Goal: Task Accomplishment & Management: Manage account settings

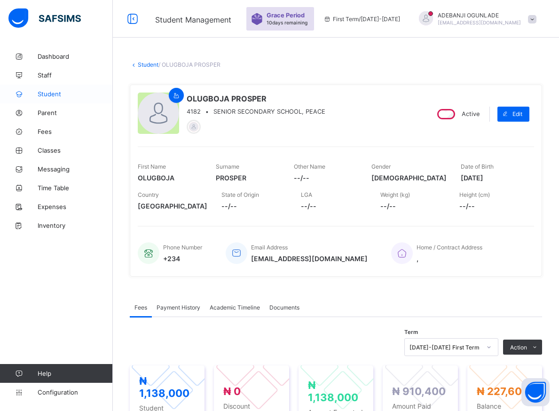
click at [46, 92] on span "Student" at bounding box center [75, 94] width 75 height 8
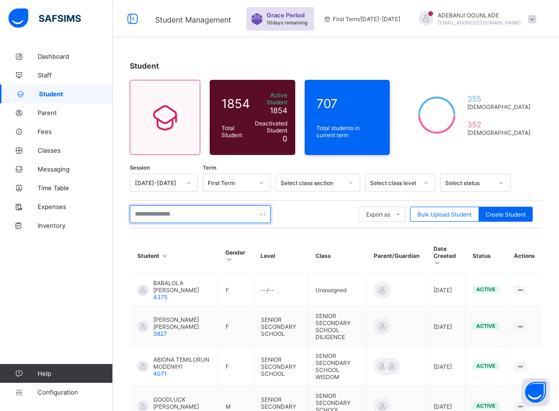
click at [138, 206] on input "text" at bounding box center [200, 214] width 141 height 18
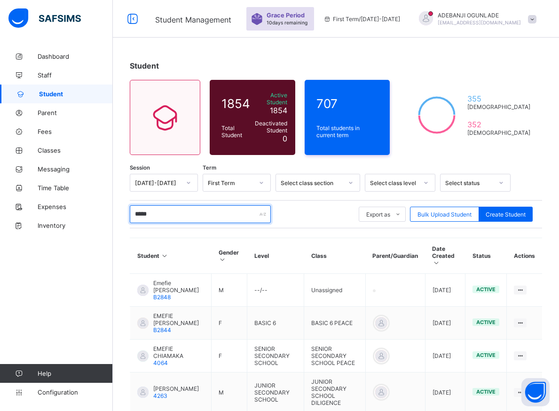
type input "******"
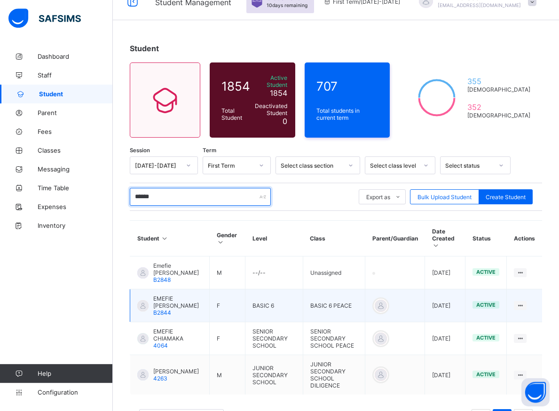
scroll to position [46, 0]
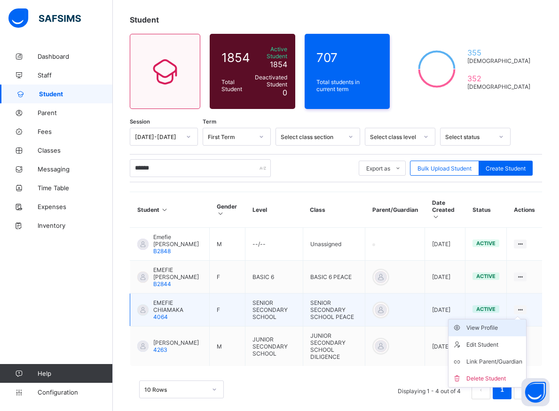
click at [503, 323] on div "View Profile" at bounding box center [494, 327] width 56 height 9
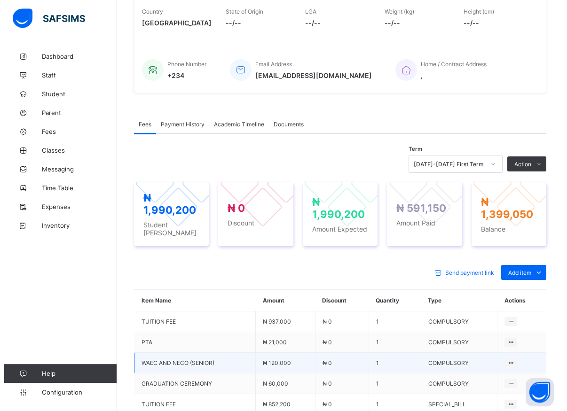
scroll to position [238, 0]
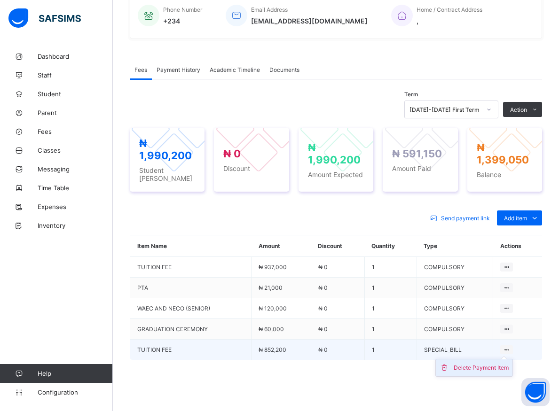
click at [488, 367] on li "Delete Payment Item" at bounding box center [474, 368] width 77 height 17
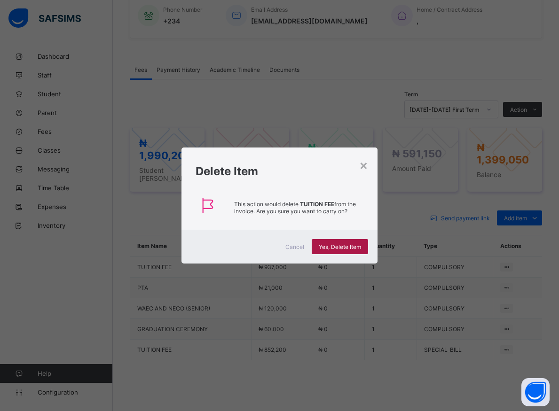
click at [339, 249] on span "Yes, Delete Item" at bounding box center [340, 247] width 42 height 7
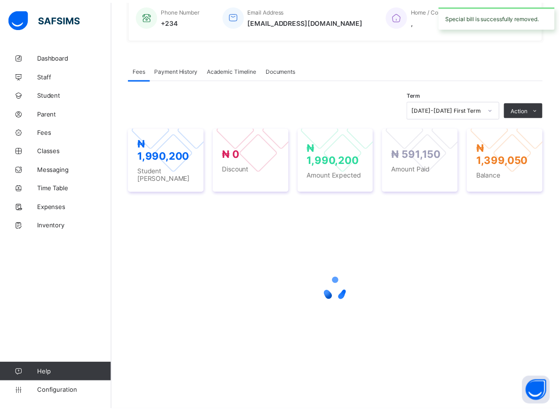
scroll to position [222, 0]
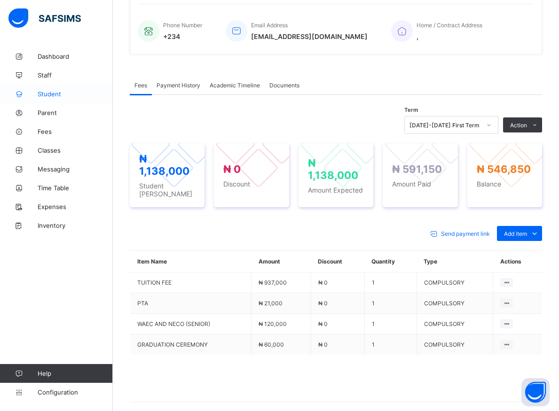
click at [51, 93] on span "Student" at bounding box center [75, 94] width 75 height 8
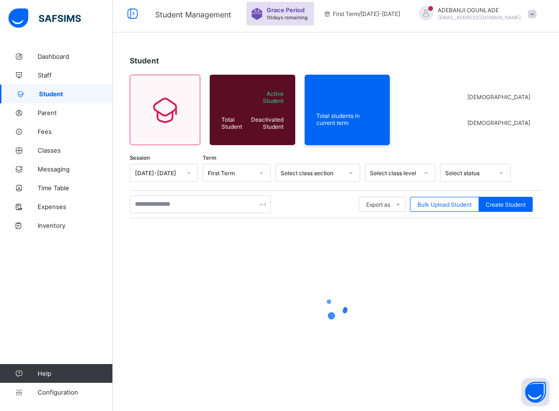
scroll to position [5, 0]
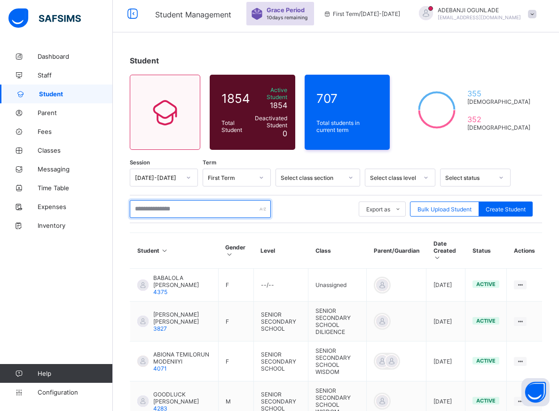
click at [159, 208] on input "text" at bounding box center [200, 209] width 141 height 18
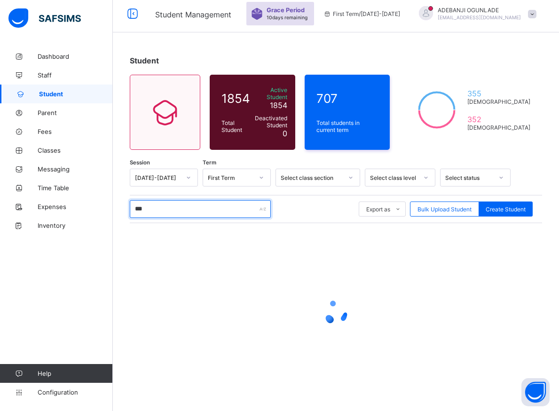
type input "****"
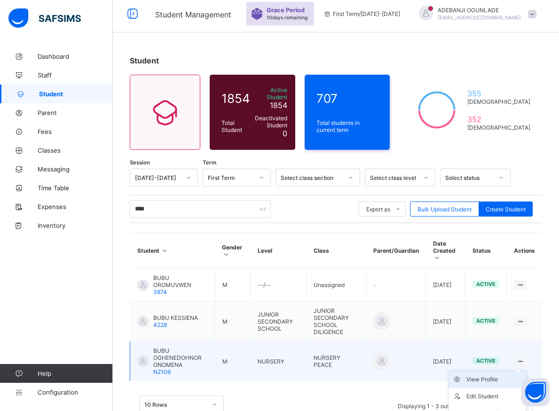
click at [496, 375] on div "View Profile" at bounding box center [494, 379] width 56 height 9
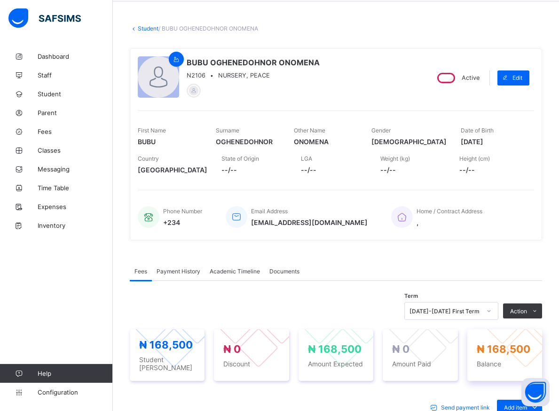
scroll to position [53, 0]
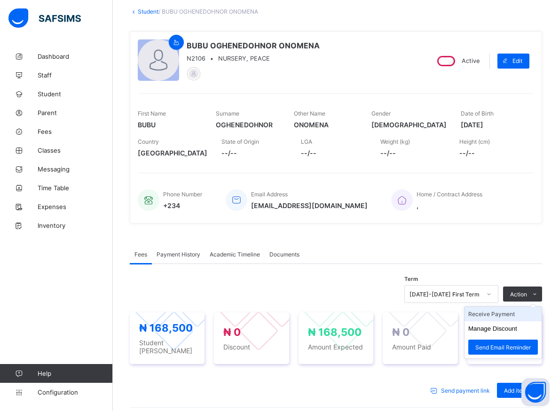
click at [502, 319] on li "Receive Payment" at bounding box center [503, 314] width 77 height 15
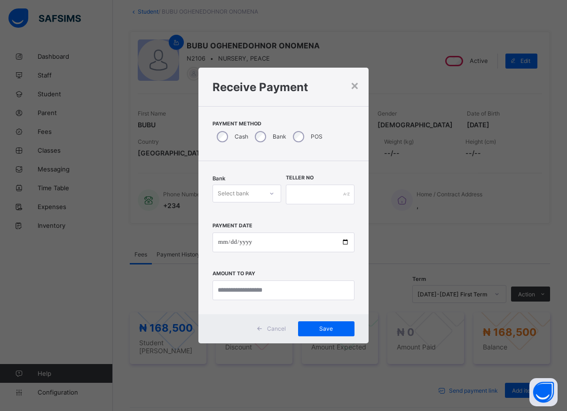
click at [274, 195] on icon at bounding box center [272, 193] width 6 height 9
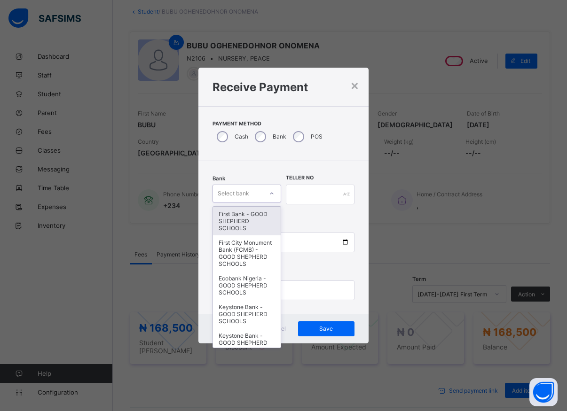
click at [253, 226] on div "First Bank - GOOD SHEPHERD SCHOOLS" at bounding box center [247, 221] width 68 height 29
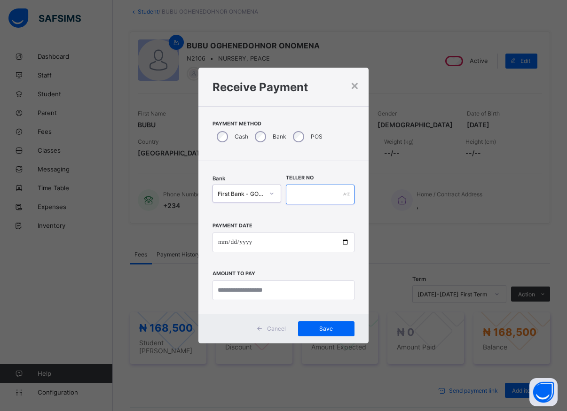
click at [294, 197] on input "text" at bounding box center [320, 195] width 69 height 20
type input "*****"
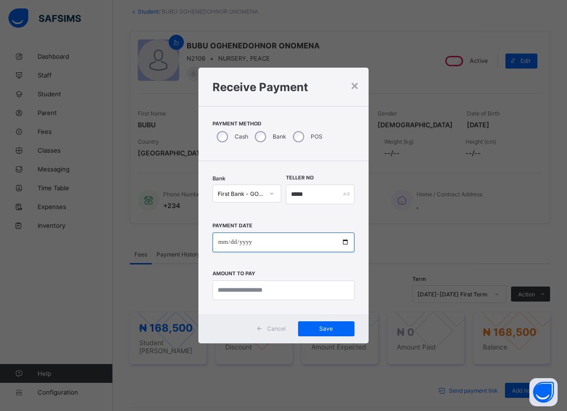
click at [344, 243] on input "date" at bounding box center [284, 243] width 142 height 20
type input "**********"
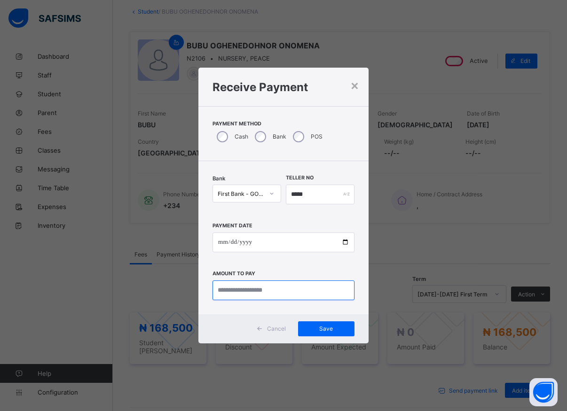
click at [240, 291] on input "currency" at bounding box center [284, 291] width 142 height 20
type input "*********"
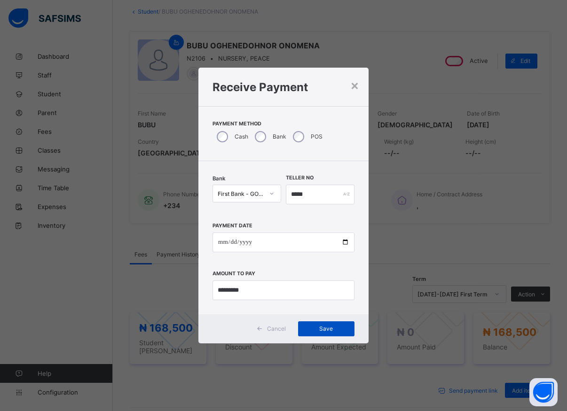
click at [315, 330] on span "Save" at bounding box center [326, 328] width 42 height 7
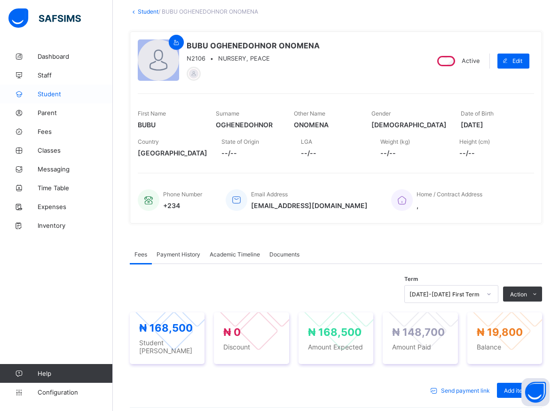
click at [42, 91] on span "Student" at bounding box center [75, 94] width 75 height 8
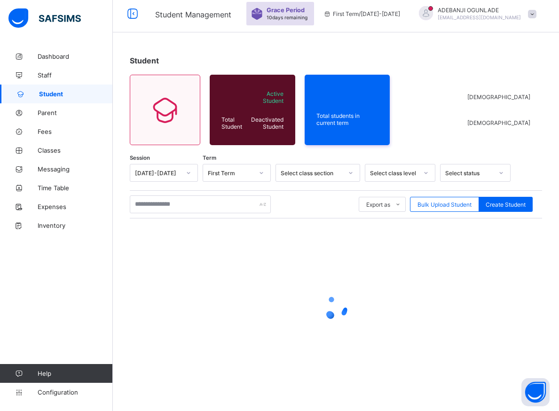
scroll to position [5, 0]
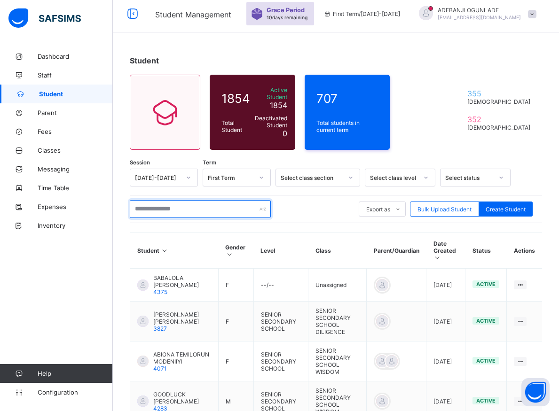
click at [155, 204] on input "text" at bounding box center [200, 209] width 141 height 18
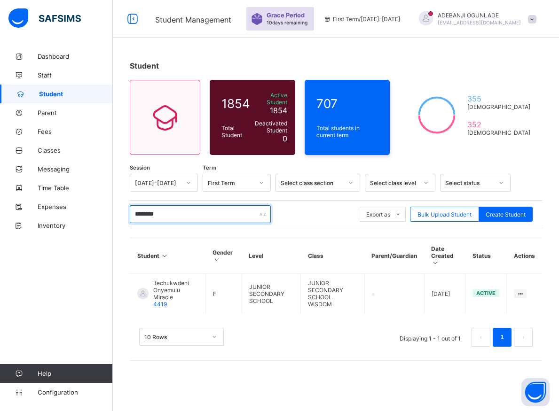
scroll to position [0, 0]
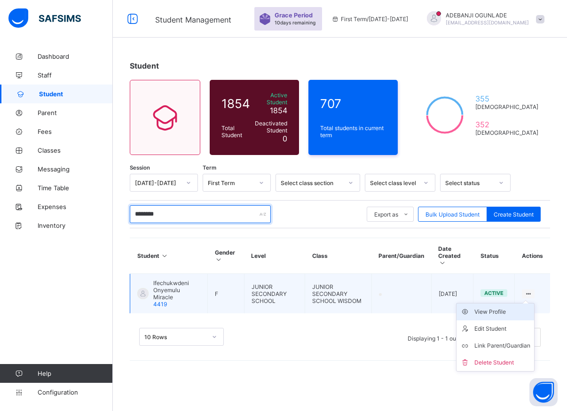
type input "********"
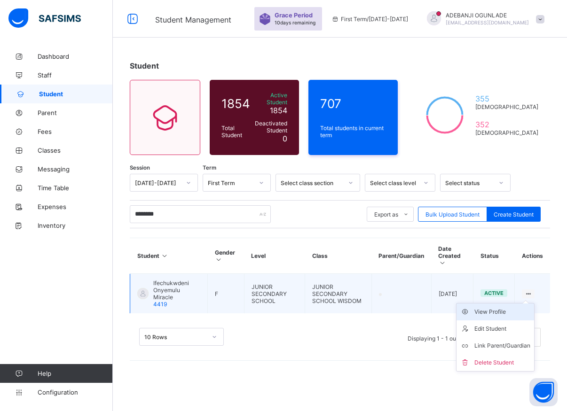
click at [504, 307] on div "View Profile" at bounding box center [502, 311] width 56 height 9
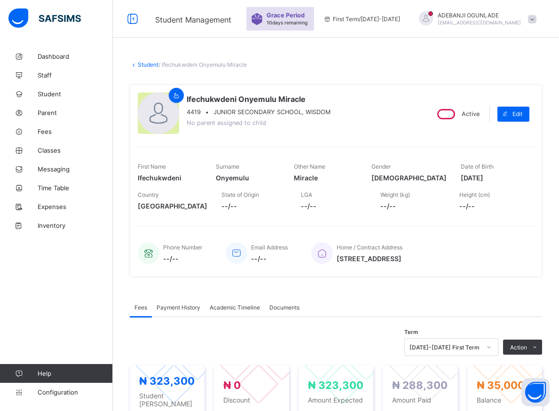
scroll to position [144, 0]
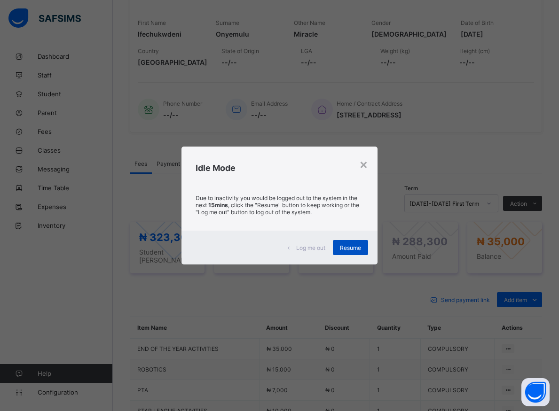
click at [356, 241] on div "Resume" at bounding box center [350, 247] width 35 height 15
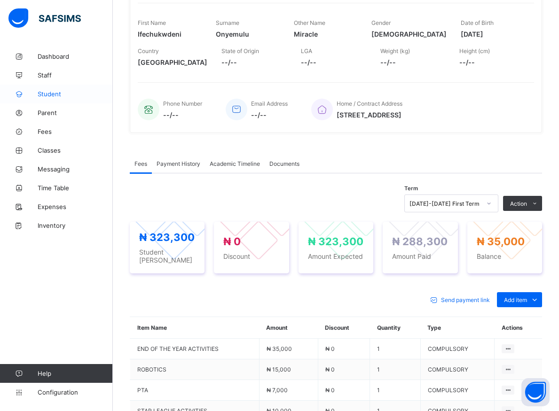
click at [53, 94] on span "Student" at bounding box center [75, 94] width 75 height 8
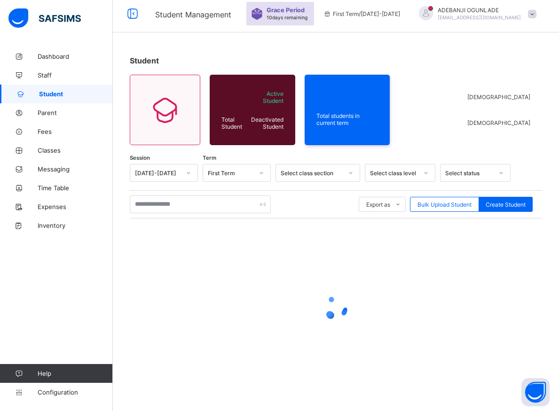
scroll to position [5, 0]
click at [171, 204] on input "text" at bounding box center [200, 205] width 141 height 18
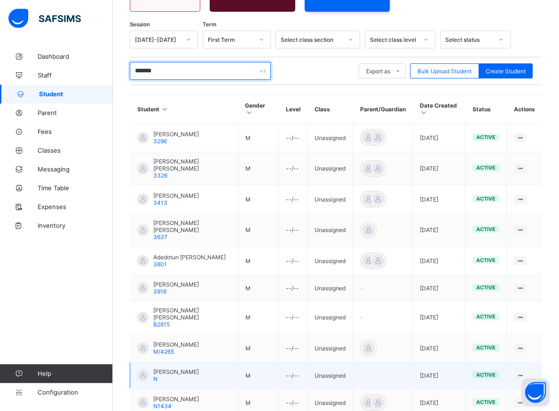
scroll to position [197, 0]
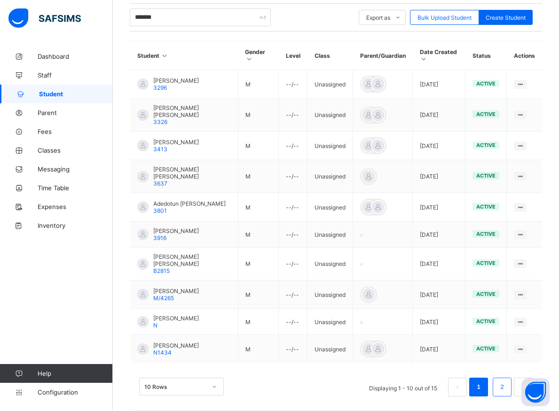
click at [506, 381] on link "2" at bounding box center [501, 387] width 9 height 12
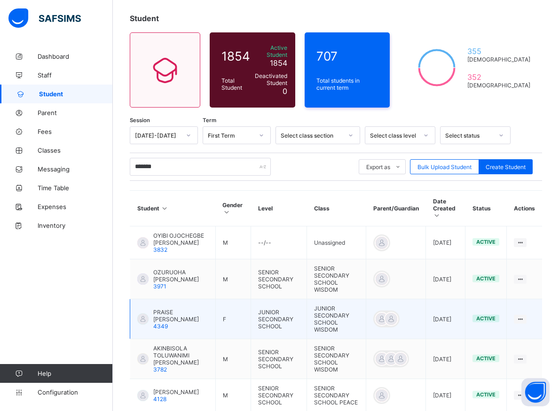
scroll to position [100, 0]
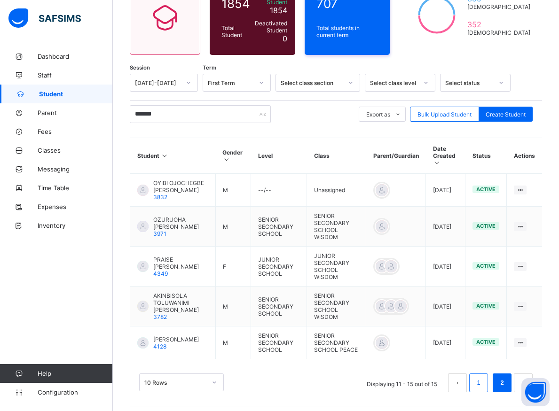
click at [483, 380] on link "1" at bounding box center [478, 383] width 9 height 12
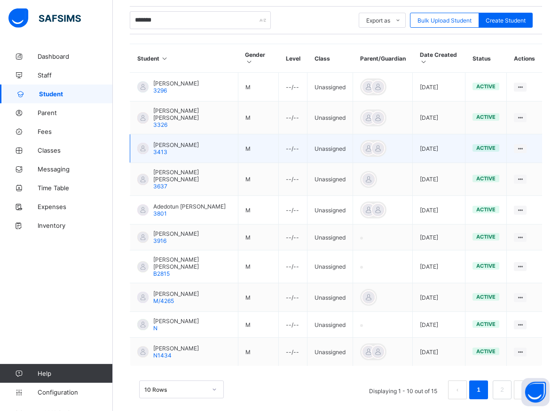
scroll to position [197, 0]
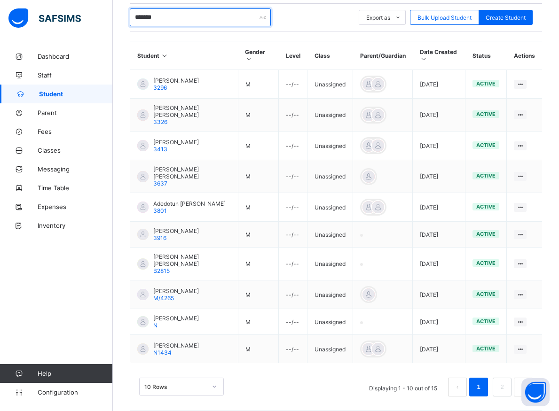
click at [185, 17] on input "*******" at bounding box center [200, 17] width 141 height 18
type input "*"
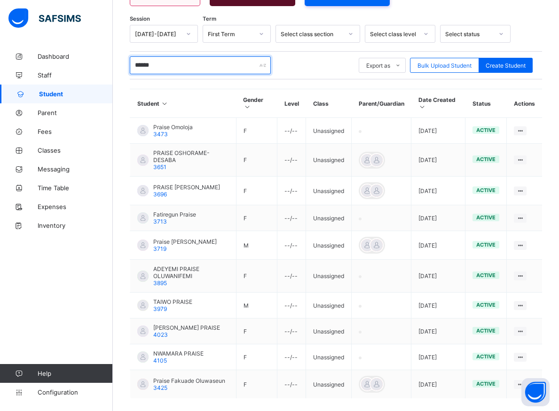
scroll to position [189, 0]
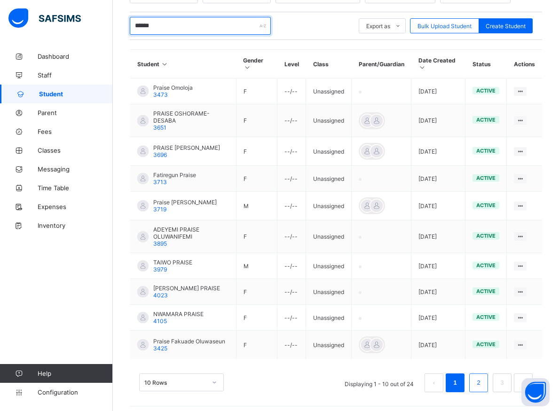
type input "******"
click at [483, 379] on link "2" at bounding box center [478, 383] width 9 height 12
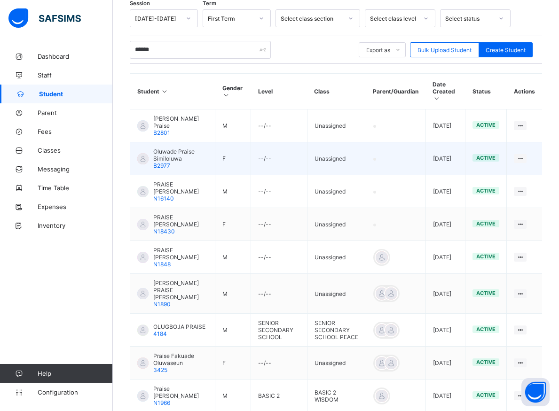
scroll to position [245, 0]
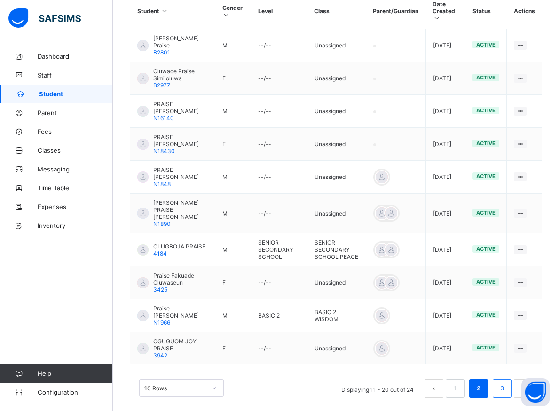
click at [506, 385] on link "3" at bounding box center [501, 389] width 9 height 12
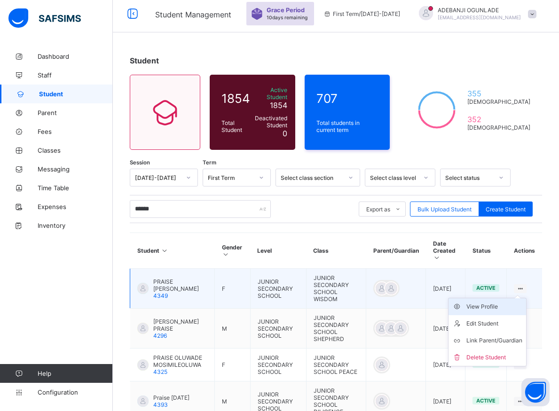
click at [488, 302] on div "View Profile" at bounding box center [494, 306] width 56 height 9
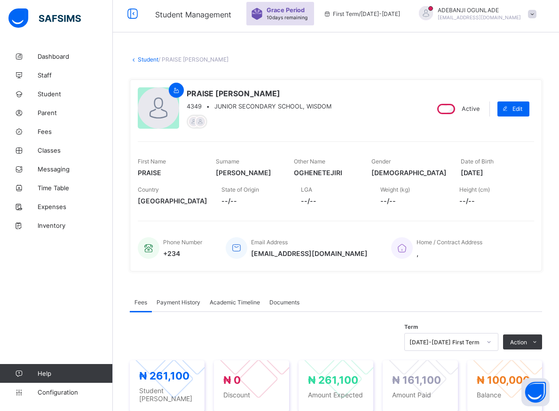
scroll to position [101, 0]
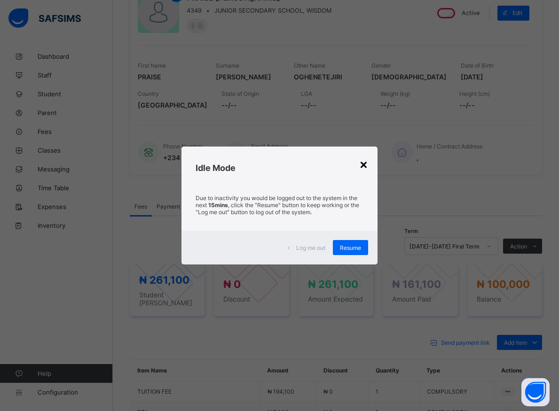
click at [365, 164] on div "×" at bounding box center [363, 164] width 9 height 16
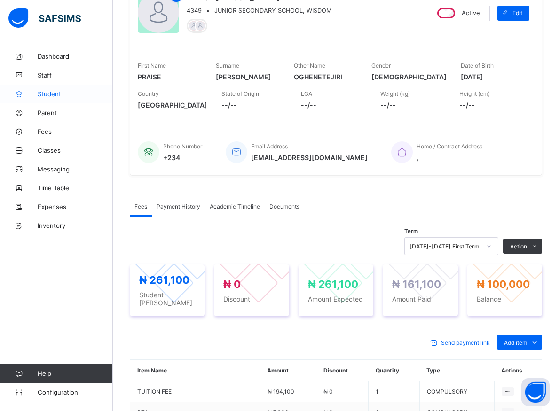
click at [49, 93] on span "Student" at bounding box center [75, 94] width 75 height 8
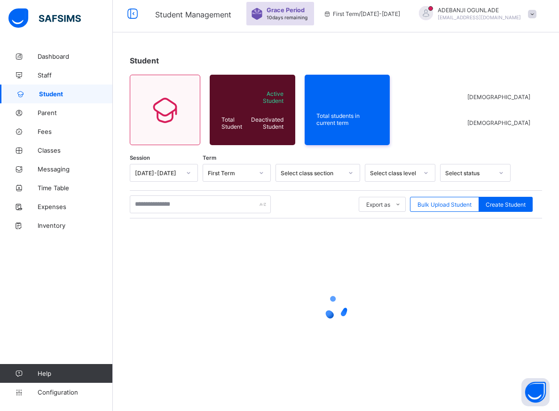
scroll to position [5, 0]
click at [181, 206] on input "text" at bounding box center [200, 205] width 141 height 18
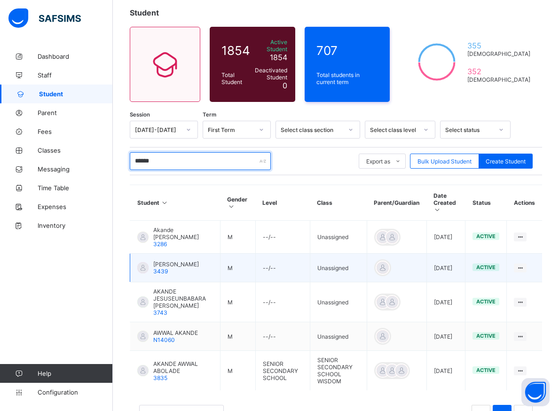
scroll to position [82, 0]
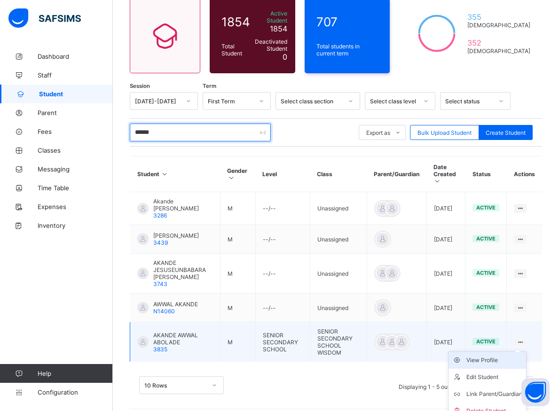
type input "******"
click at [495, 356] on div "View Profile" at bounding box center [494, 360] width 56 height 9
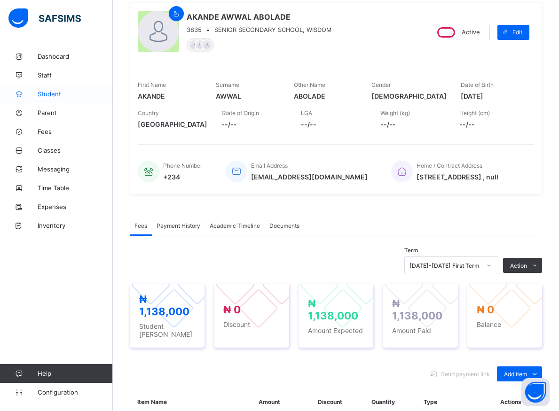
click at [53, 93] on span "Student" at bounding box center [75, 94] width 75 height 8
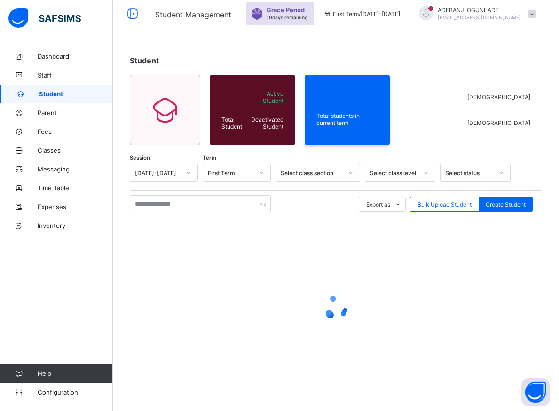
scroll to position [5, 0]
click at [170, 207] on input "text" at bounding box center [200, 205] width 141 height 18
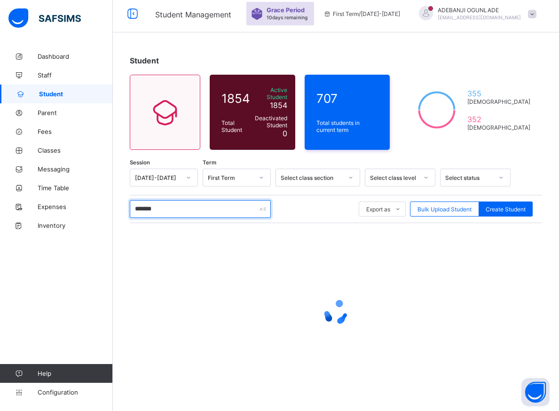
scroll to position [0, 0]
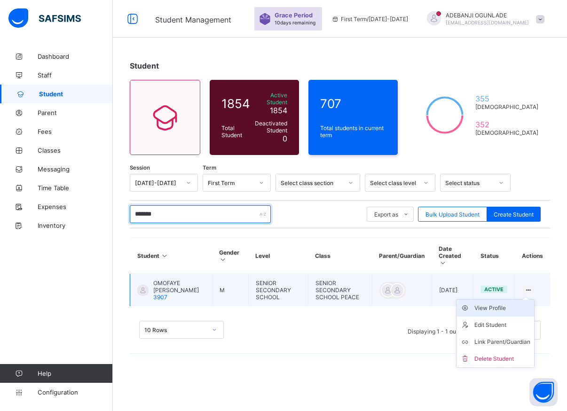
type input "*******"
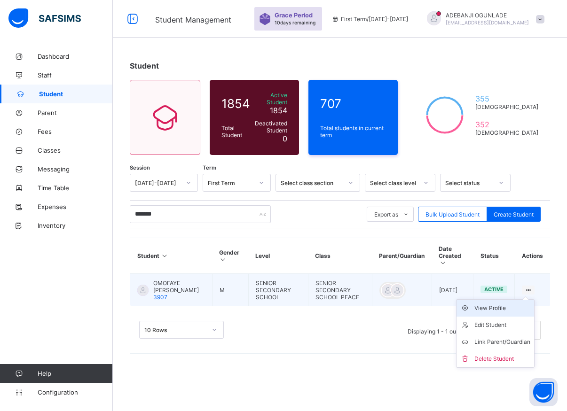
click at [501, 304] on div "View Profile" at bounding box center [502, 308] width 56 height 9
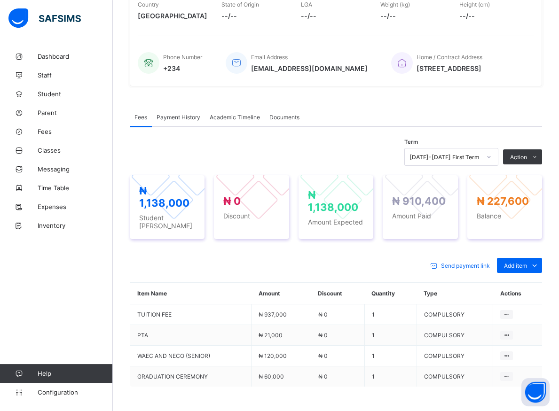
scroll to position [192, 0]
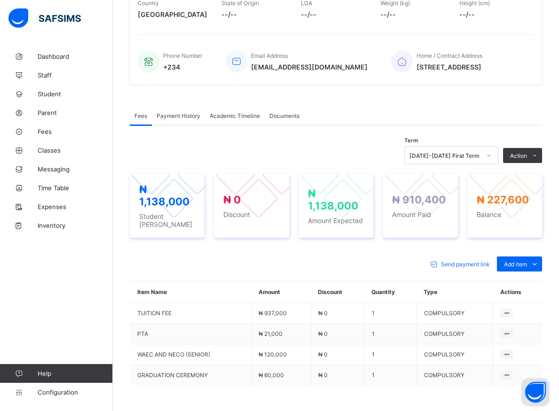
click at [178, 117] on span "Payment History" at bounding box center [179, 115] width 44 height 7
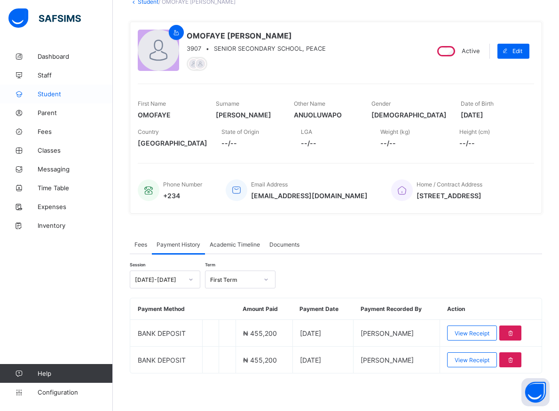
click at [43, 93] on span "Student" at bounding box center [75, 94] width 75 height 8
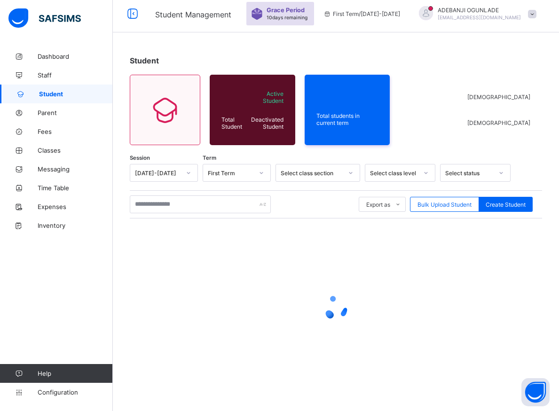
scroll to position [5, 0]
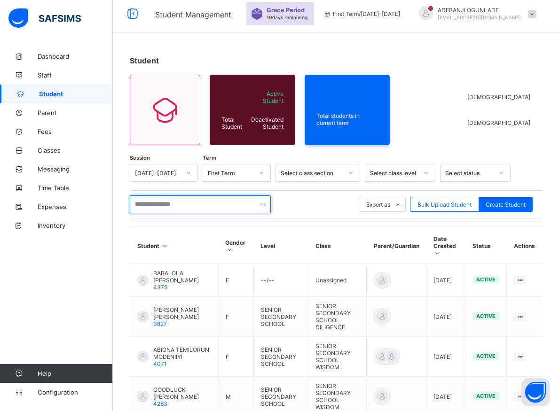
click at [167, 203] on input "text" at bounding box center [200, 205] width 141 height 18
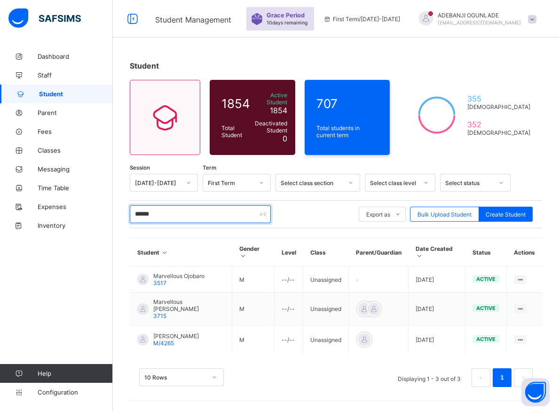
scroll to position [0, 0]
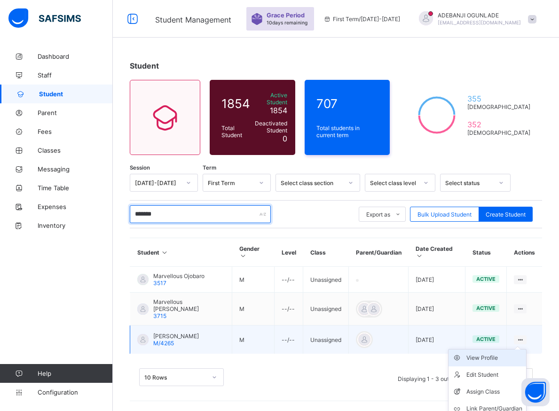
type input "*******"
click at [504, 354] on div "View Profile" at bounding box center [494, 358] width 56 height 9
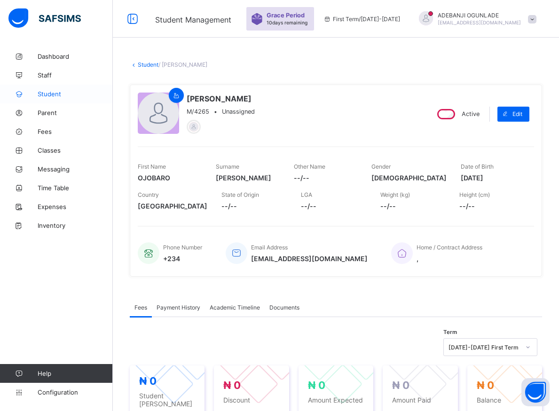
click at [50, 92] on span "Student" at bounding box center [75, 94] width 75 height 8
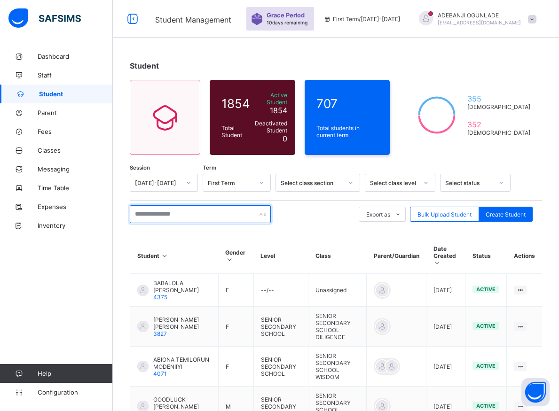
click at [163, 213] on input "text" at bounding box center [200, 214] width 141 height 18
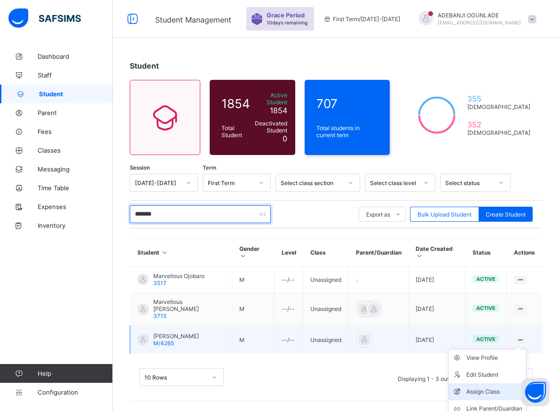
type input "*******"
click at [486, 387] on div "Assign Class" at bounding box center [494, 391] width 56 height 9
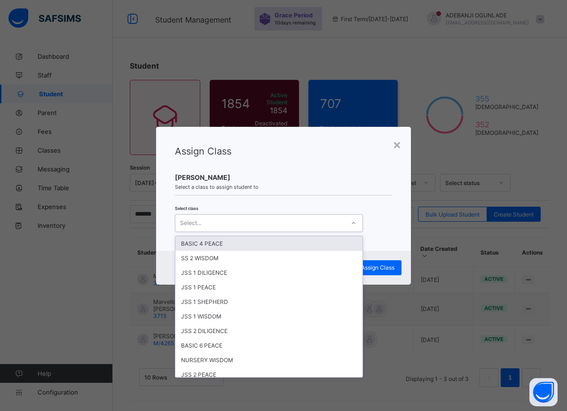
click at [354, 224] on icon at bounding box center [354, 223] width 6 height 9
click at [433, 46] on div "× Assign Class OJOBARO MICHAEL Select a class to assign student to Select class…" at bounding box center [283, 205] width 567 height 411
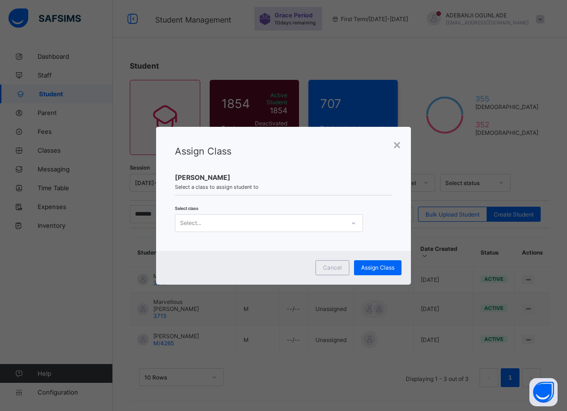
click at [450, 48] on div "× Assign Class OJOBARO MICHAEL Select a class to assign student to Select class…" at bounding box center [283, 205] width 567 height 411
click at [398, 146] on div "×" at bounding box center [397, 144] width 9 height 16
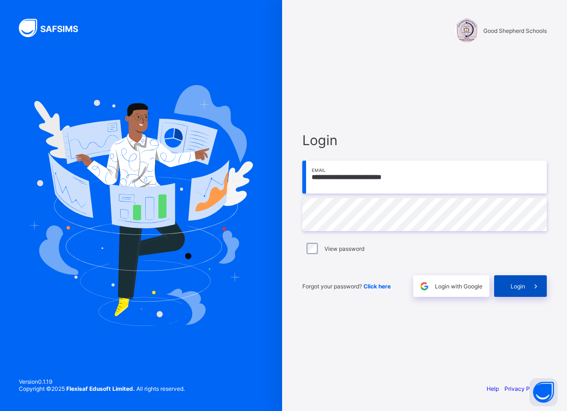
click at [525, 288] on span "Login" at bounding box center [518, 286] width 15 height 7
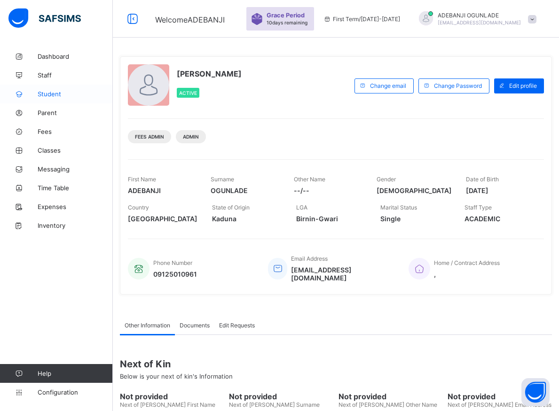
click at [53, 92] on span "Student" at bounding box center [75, 94] width 75 height 8
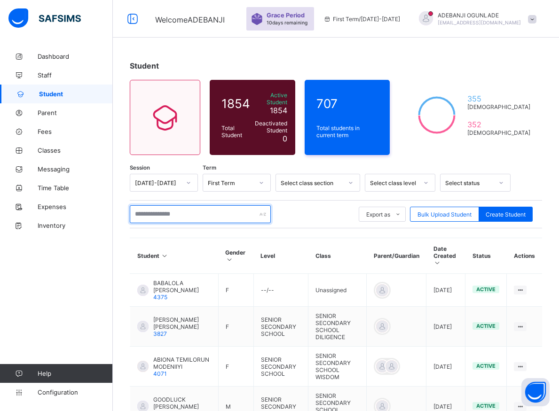
click at [182, 212] on input "text" at bounding box center [200, 214] width 141 height 18
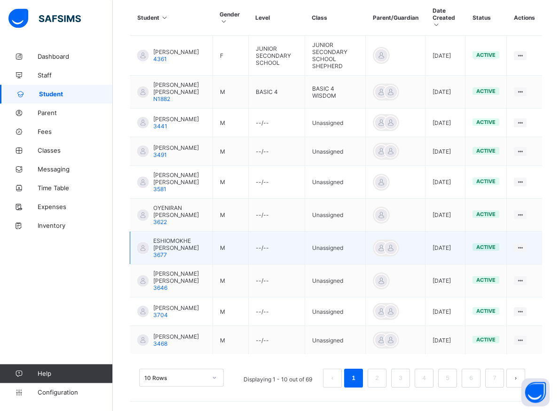
scroll to position [265, 0]
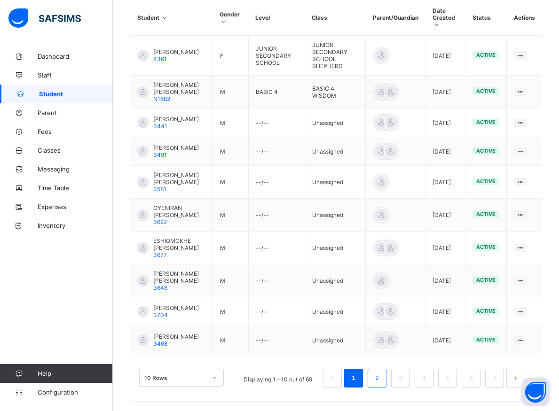
click at [381, 377] on link "2" at bounding box center [376, 378] width 9 height 12
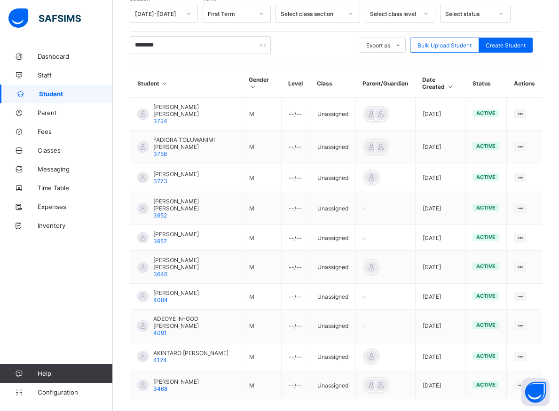
scroll to position [197, 0]
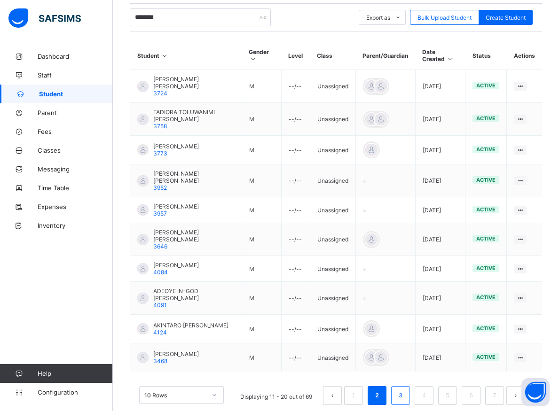
click at [405, 390] on link "3" at bounding box center [400, 396] width 9 height 12
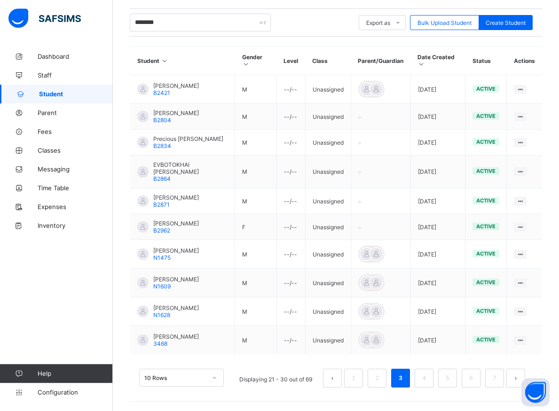
scroll to position [217, 0]
click at [428, 383] on link "4" at bounding box center [423, 378] width 9 height 12
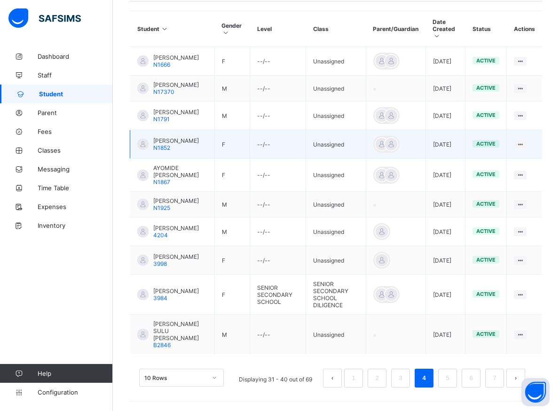
scroll to position [244, 0]
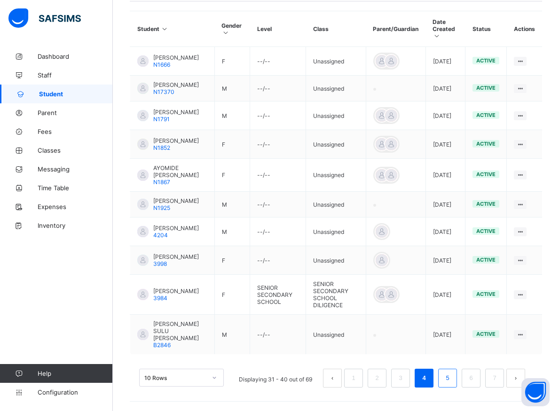
click at [452, 379] on link "5" at bounding box center [447, 378] width 9 height 12
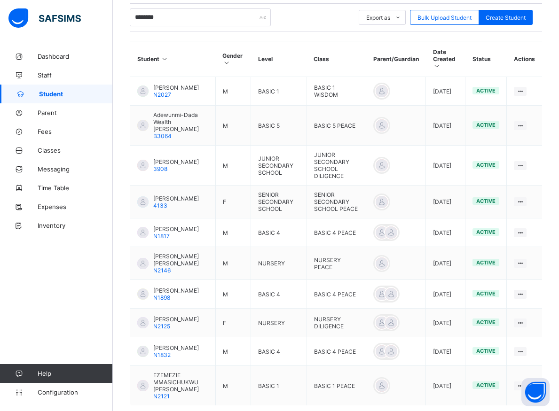
scroll to position [245, 0]
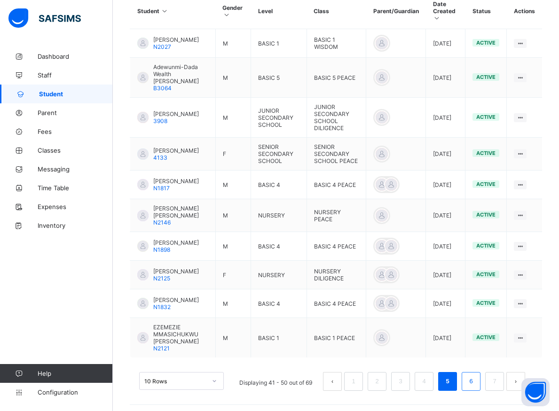
click at [475, 386] on link "6" at bounding box center [470, 382] width 9 height 12
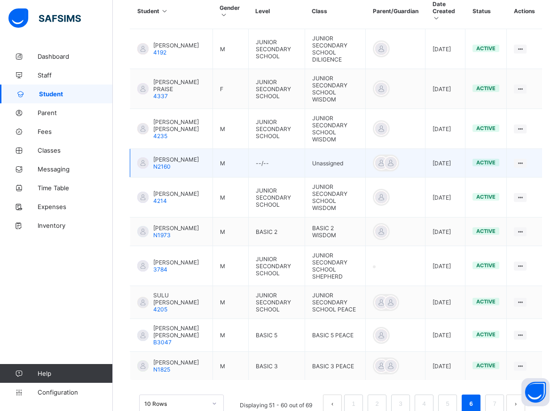
scroll to position [279, 0]
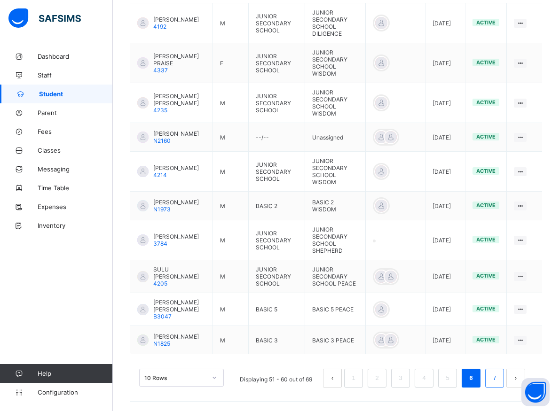
click at [499, 379] on link "7" at bounding box center [494, 378] width 9 height 12
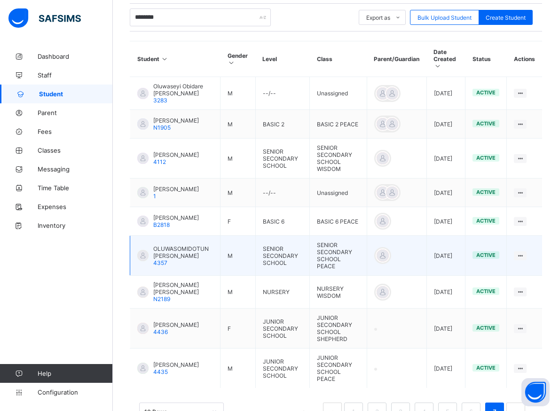
scroll to position [232, 0]
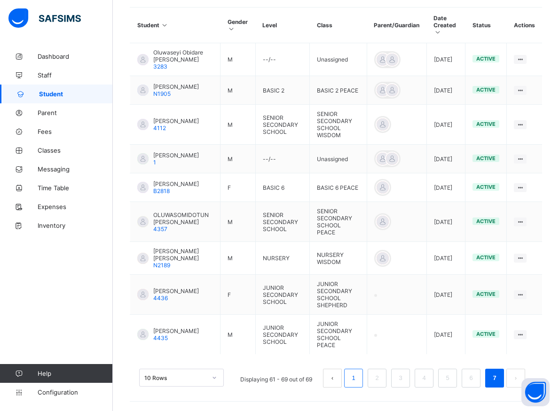
click at [358, 380] on link "1" at bounding box center [353, 378] width 9 height 12
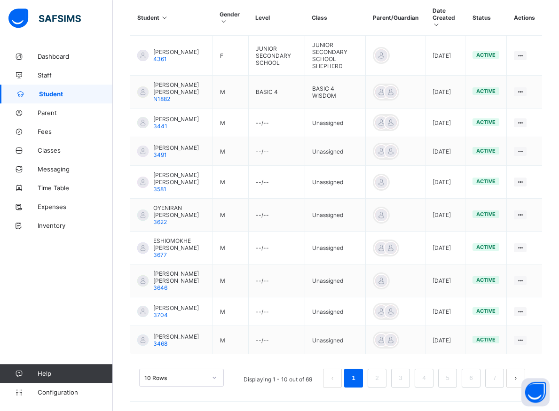
scroll to position [265, 0]
click at [378, 380] on li "2" at bounding box center [377, 378] width 19 height 19
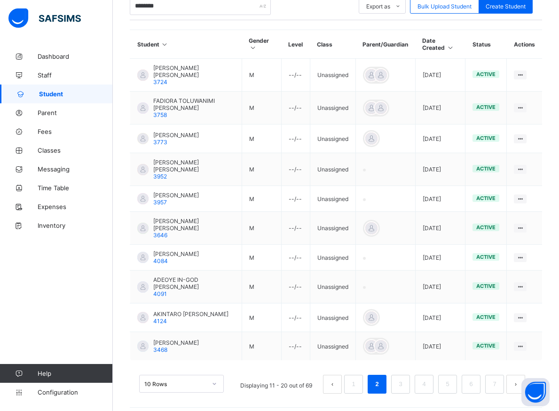
scroll to position [210, 0]
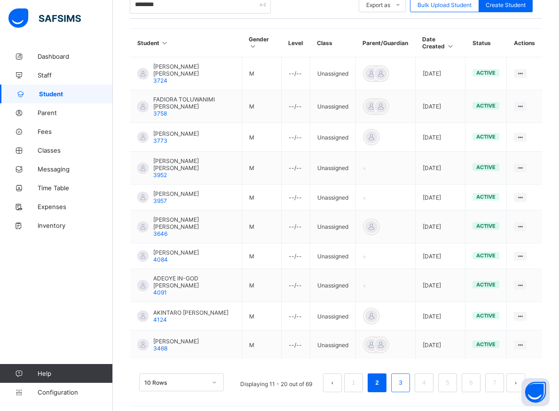
click at [405, 377] on link "3" at bounding box center [400, 383] width 9 height 12
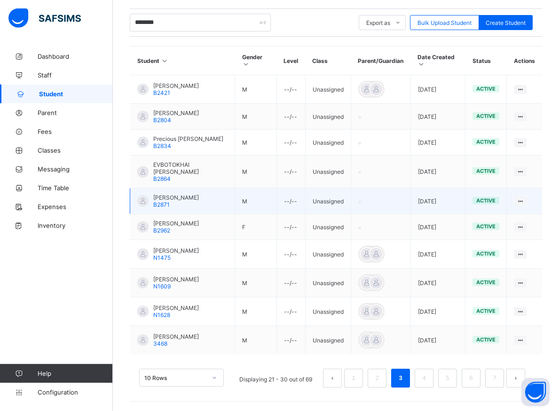
scroll to position [217, 0]
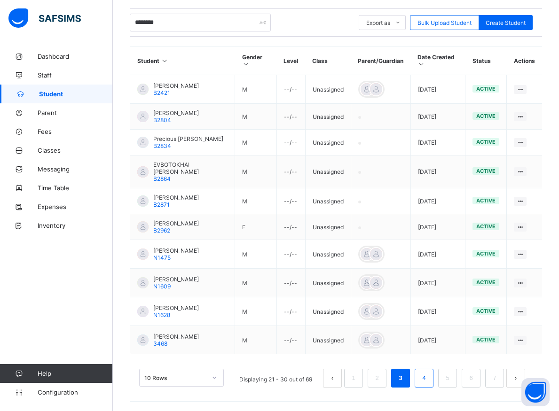
click at [428, 378] on link "4" at bounding box center [423, 378] width 9 height 12
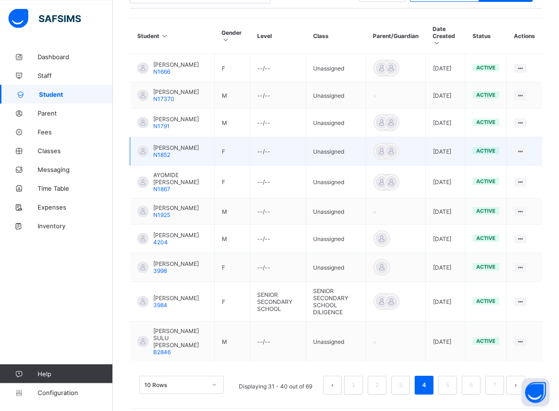
scroll to position [244, 0]
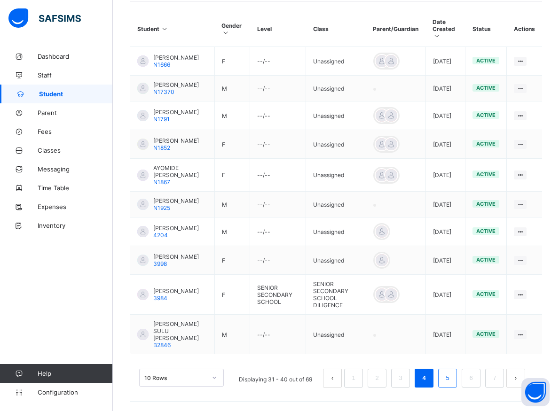
click at [452, 382] on link "5" at bounding box center [447, 378] width 9 height 12
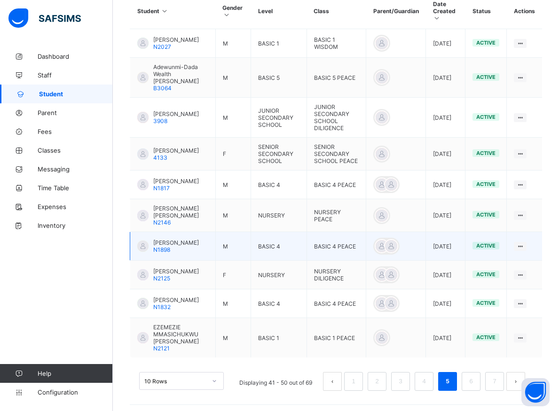
scroll to position [253, 0]
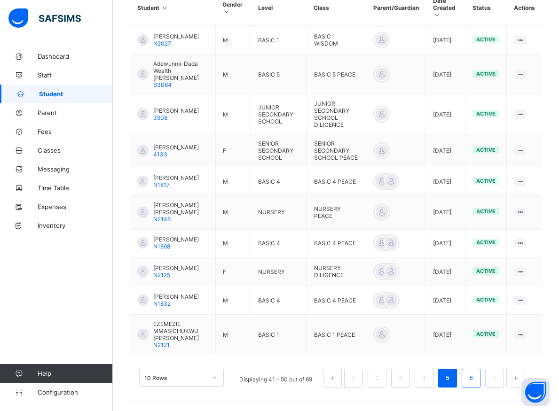
click at [475, 381] on link "6" at bounding box center [470, 378] width 9 height 12
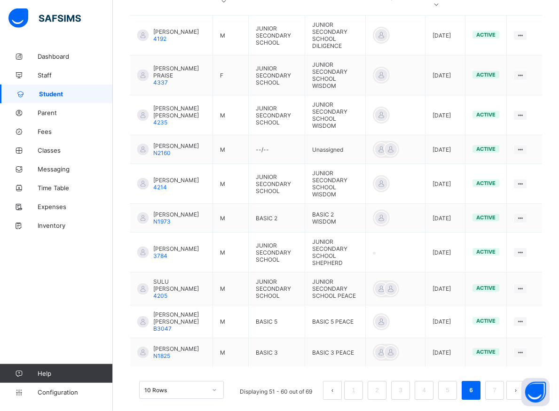
scroll to position [279, 0]
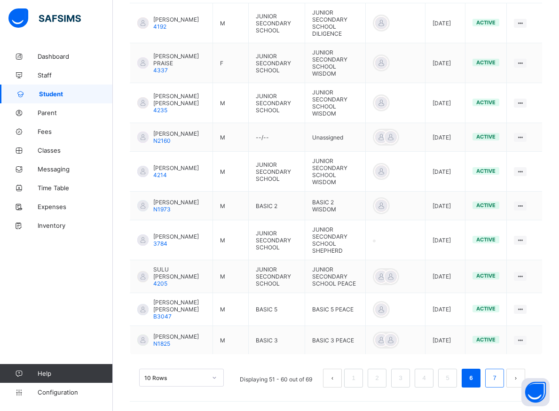
click at [499, 378] on link "7" at bounding box center [494, 378] width 9 height 12
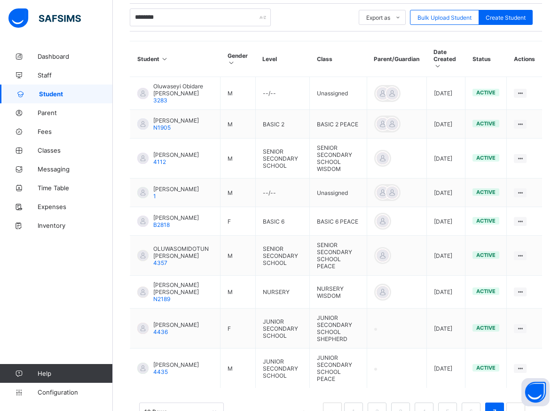
scroll to position [232, 0]
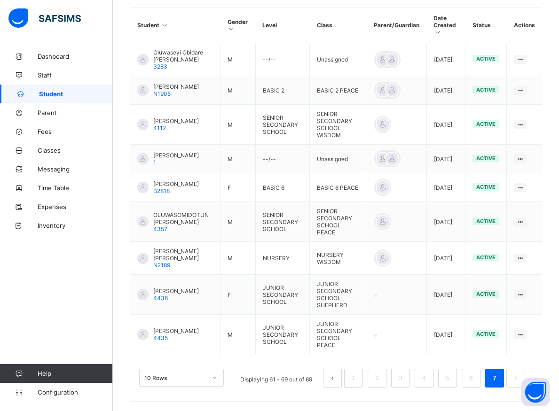
click at [65, 93] on span "Student" at bounding box center [76, 94] width 74 height 8
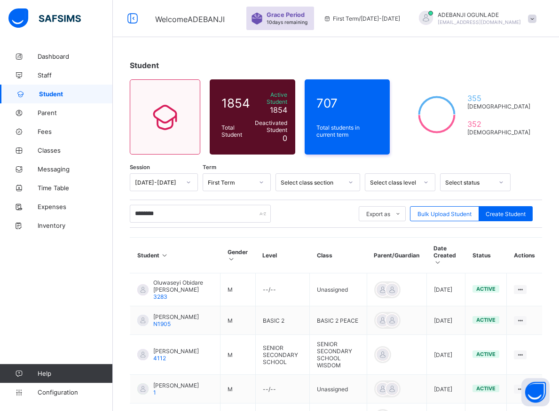
scroll to position [0, 0]
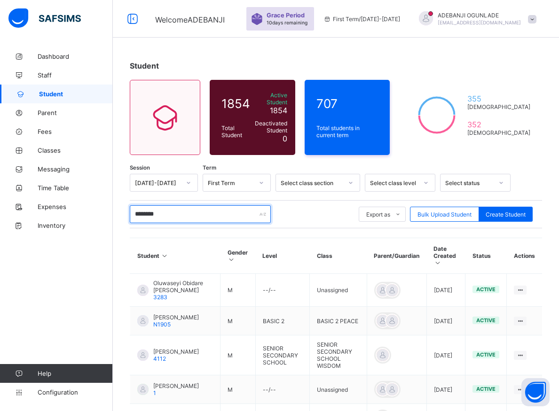
click at [166, 213] on input "********" at bounding box center [200, 214] width 141 height 18
type input "*"
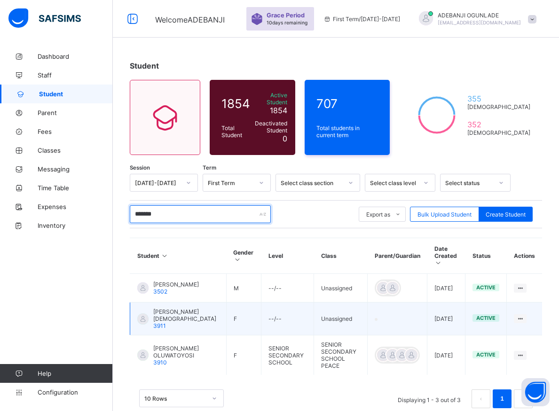
scroll to position [20, 0]
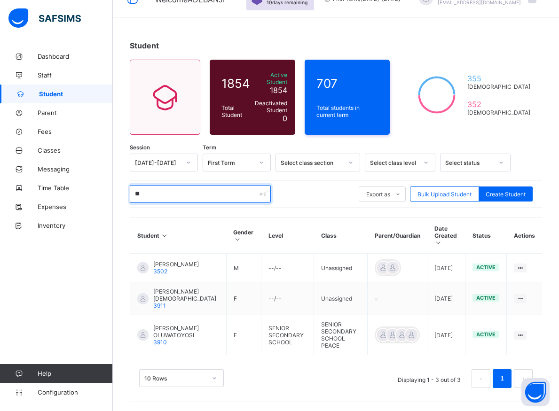
type input "*"
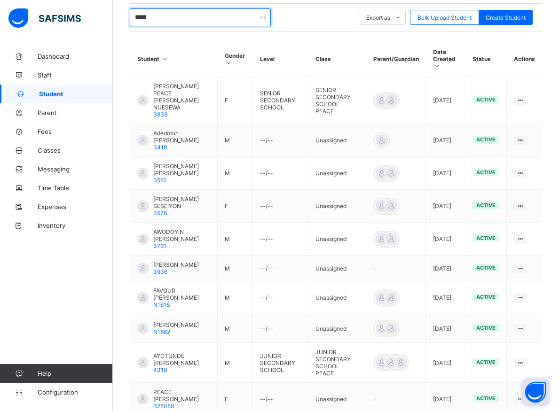
scroll to position [246, 0]
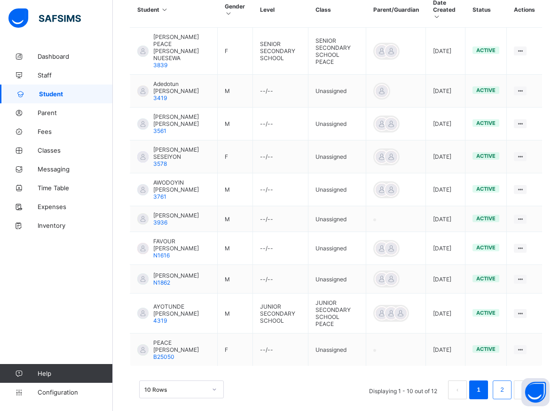
click at [506, 384] on link "2" at bounding box center [501, 390] width 9 height 12
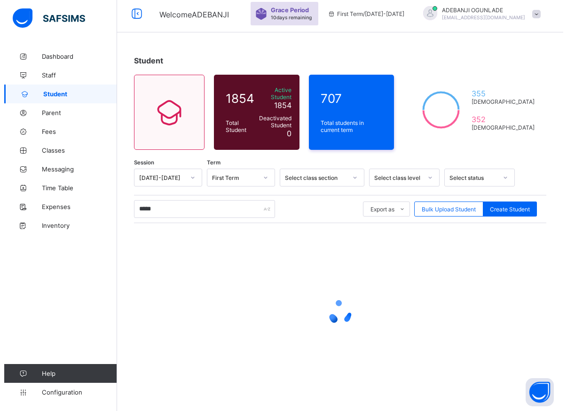
scroll to position [0, 0]
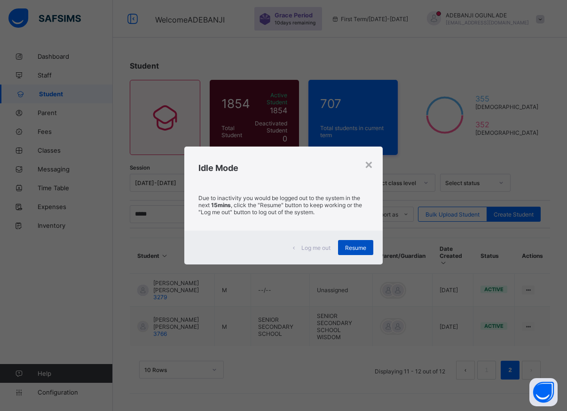
click at [356, 251] on span "Resume" at bounding box center [355, 247] width 21 height 7
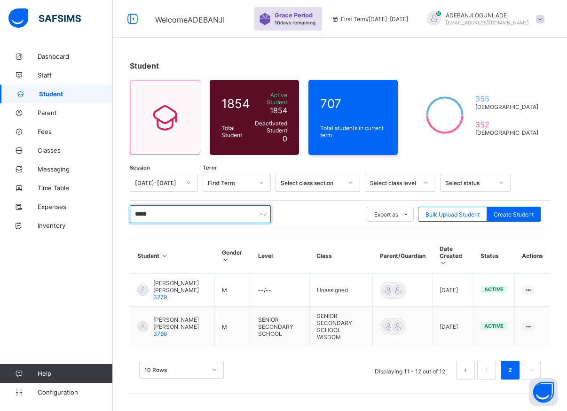
click at [209, 216] on input "*****" at bounding box center [200, 214] width 141 height 18
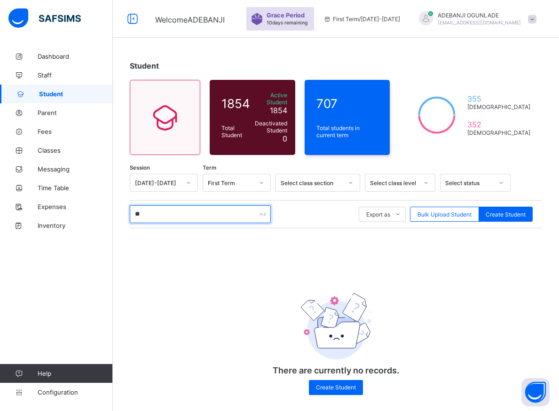
type input "*"
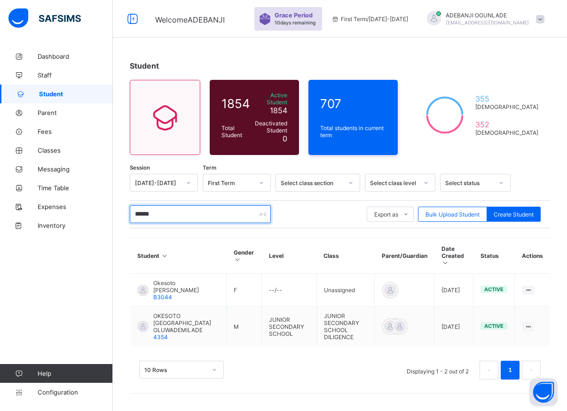
type input "*******"
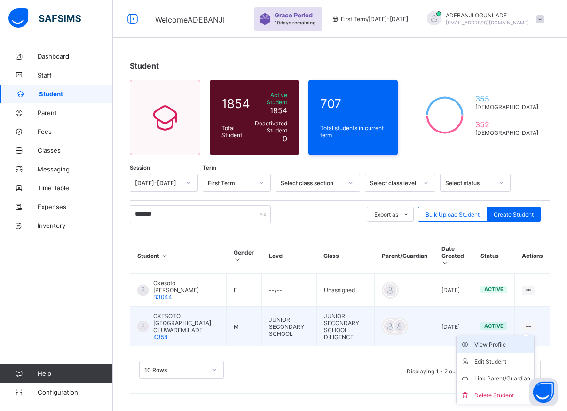
click at [494, 340] on div "View Profile" at bounding box center [502, 344] width 56 height 9
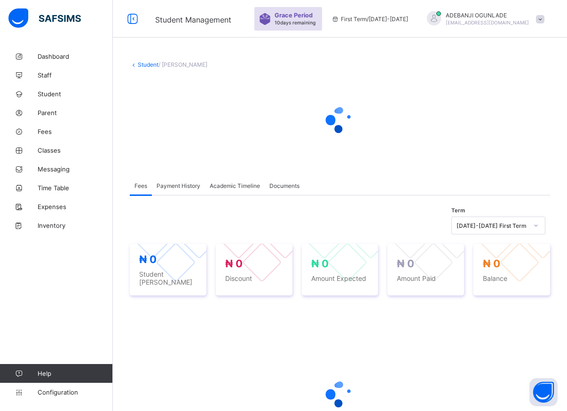
click at [377, 362] on div at bounding box center [340, 394] width 420 height 179
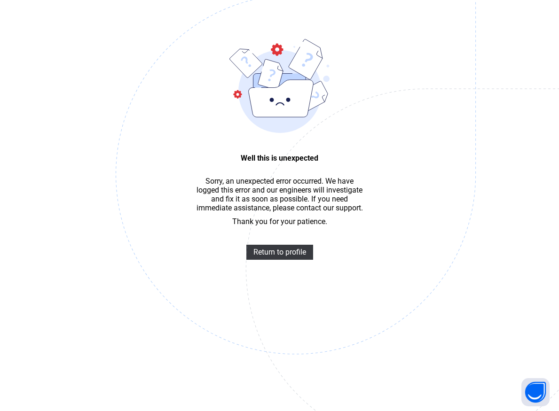
scroll to position [28, 0]
click at [287, 254] on span "Return to profile" at bounding box center [279, 252] width 53 height 9
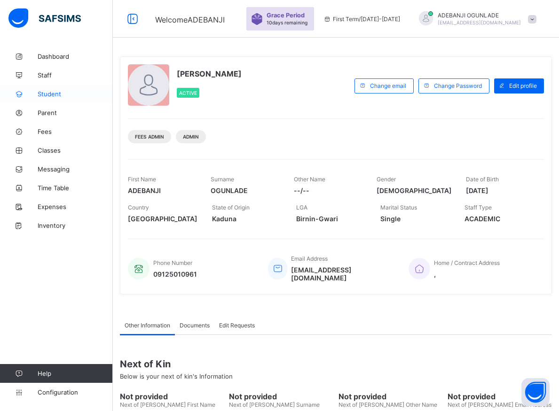
click at [49, 93] on span "Student" at bounding box center [75, 94] width 75 height 8
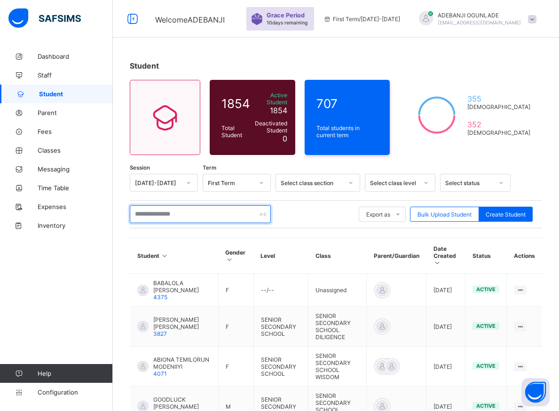
click at [156, 213] on input "text" at bounding box center [200, 214] width 141 height 18
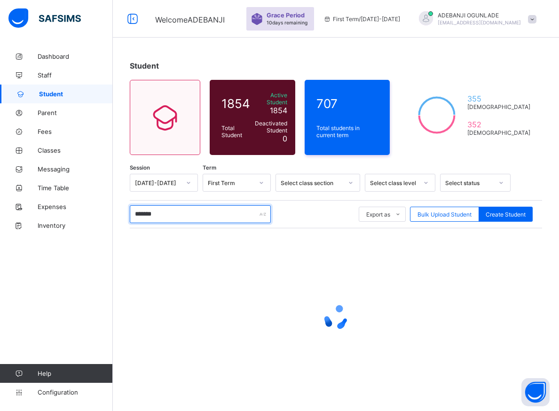
type input "********"
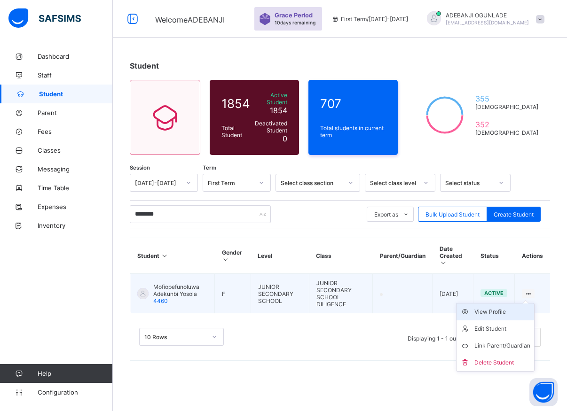
click at [510, 307] on div "View Profile" at bounding box center [502, 311] width 56 height 9
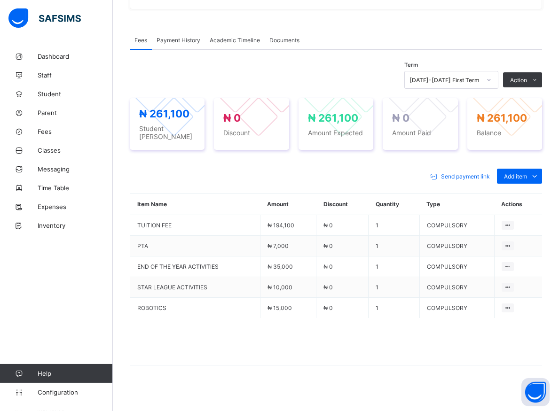
scroll to position [269, 0]
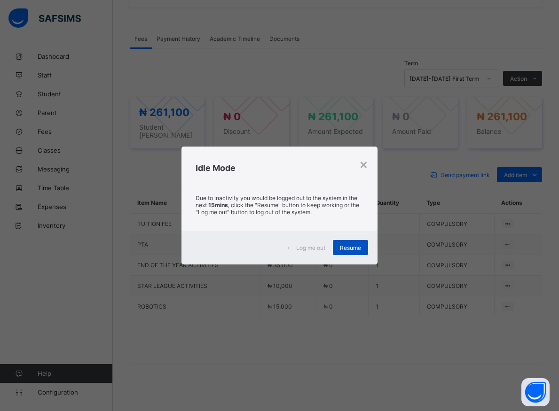
click at [347, 247] on span "Resume" at bounding box center [350, 247] width 21 height 7
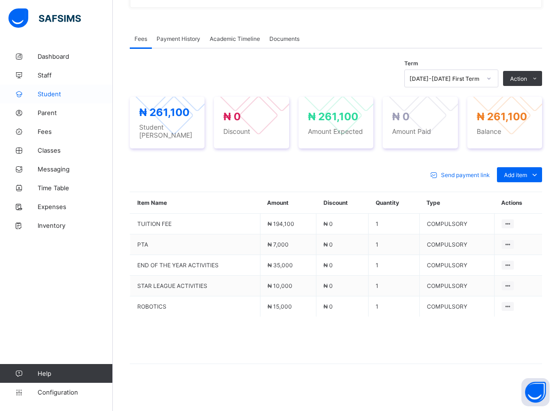
click at [59, 94] on span "Student" at bounding box center [75, 94] width 75 height 8
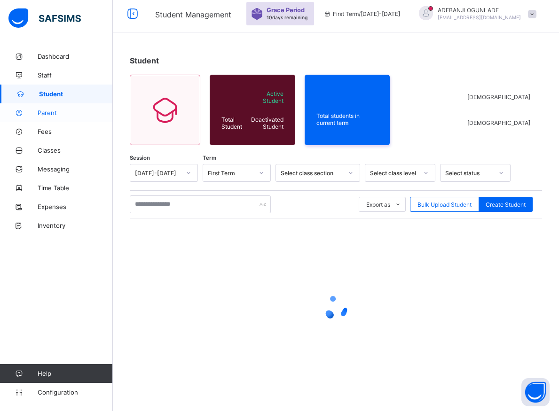
scroll to position [5, 0]
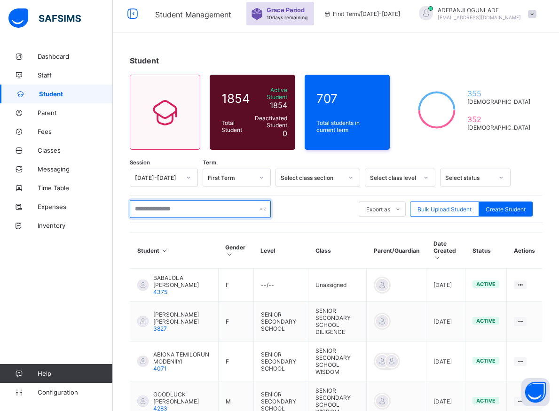
click at [171, 206] on input "text" at bounding box center [200, 209] width 141 height 18
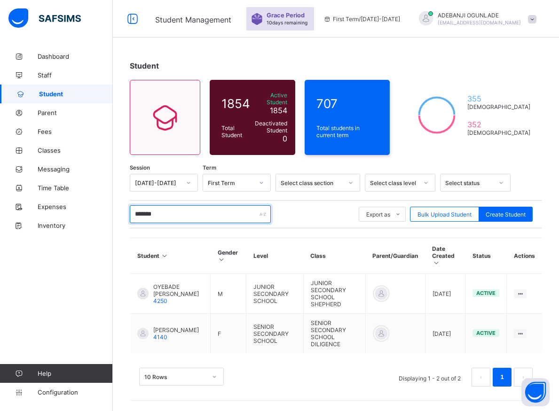
scroll to position [0, 0]
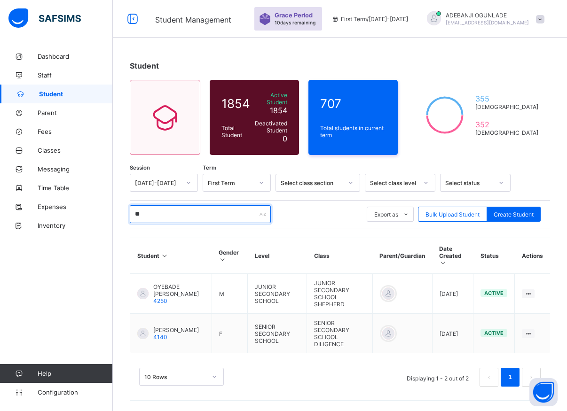
type input "*"
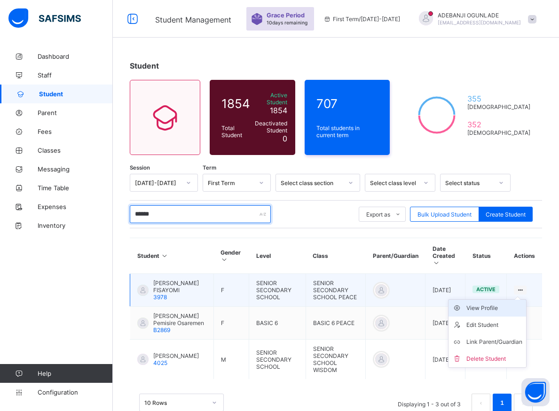
type input "******"
click at [503, 304] on div "View Profile" at bounding box center [494, 308] width 56 height 9
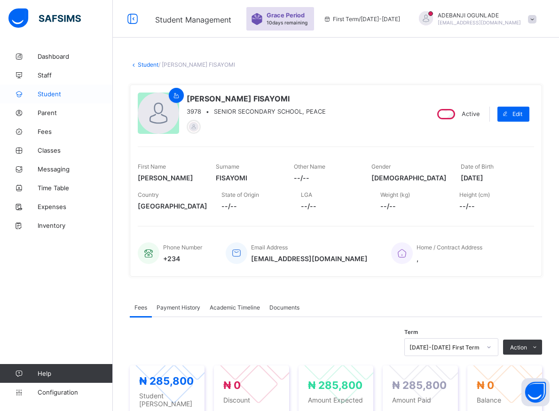
click at [52, 93] on span "Student" at bounding box center [75, 94] width 75 height 8
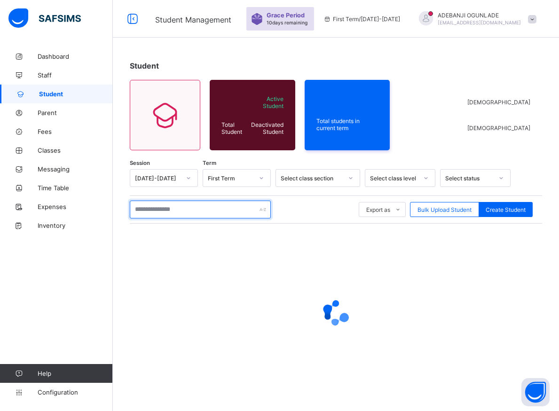
click at [192, 212] on input "text" at bounding box center [200, 210] width 141 height 18
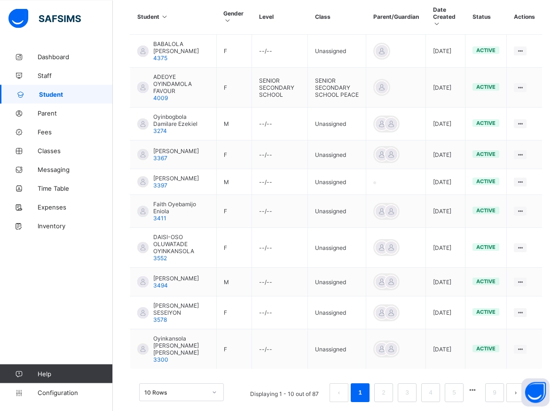
scroll to position [265, 0]
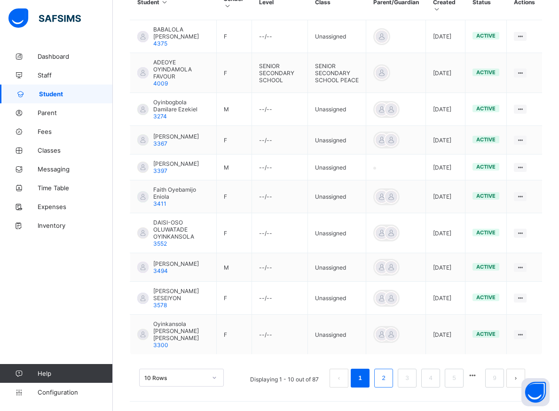
click at [388, 379] on link "2" at bounding box center [383, 378] width 9 height 12
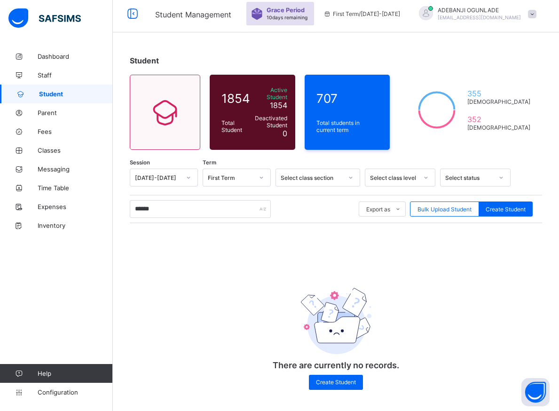
scroll to position [4, 0]
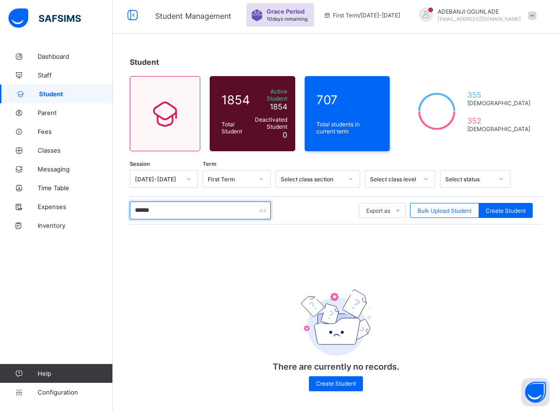
click at [161, 207] on input "******" at bounding box center [200, 211] width 141 height 18
type input "*"
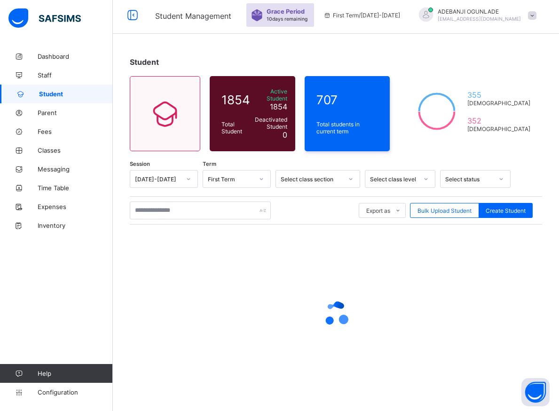
click at [293, 316] on div at bounding box center [336, 314] width 412 height 38
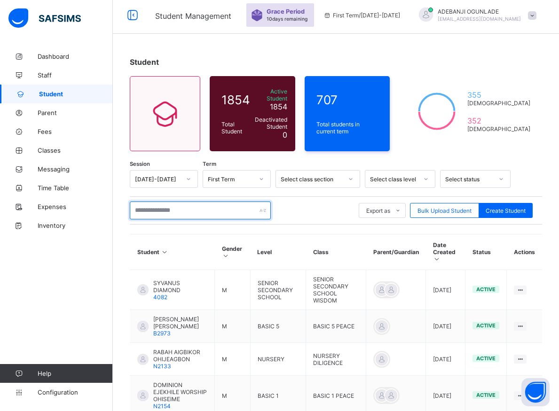
click at [161, 207] on input "text" at bounding box center [200, 211] width 141 height 18
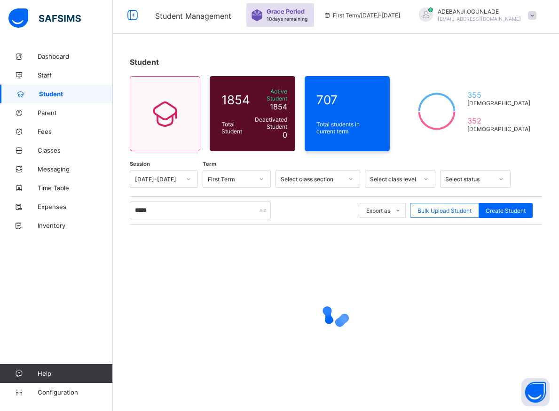
click at [207, 226] on div at bounding box center [336, 314] width 412 height 179
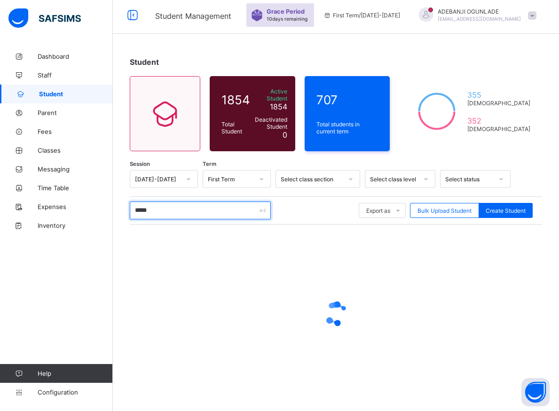
click at [184, 208] on input "*****" at bounding box center [200, 211] width 141 height 18
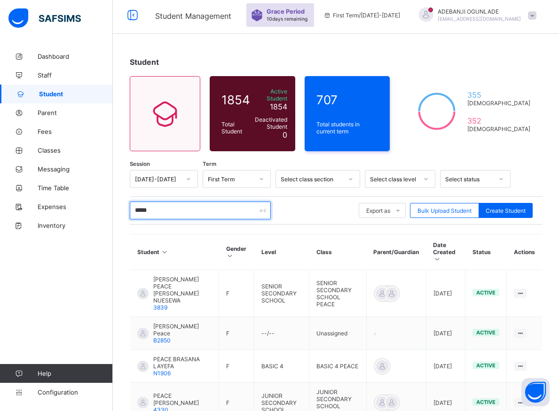
click at [159, 212] on input "*****" at bounding box center [200, 211] width 141 height 18
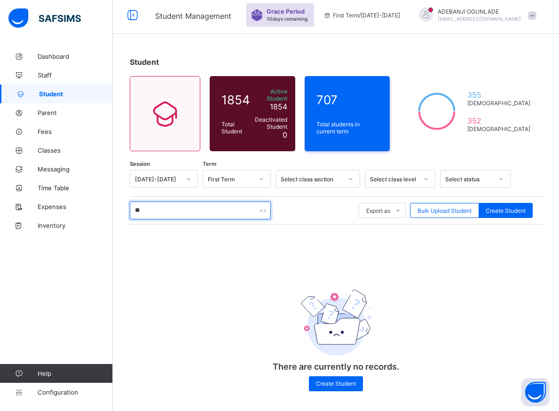
type input "*"
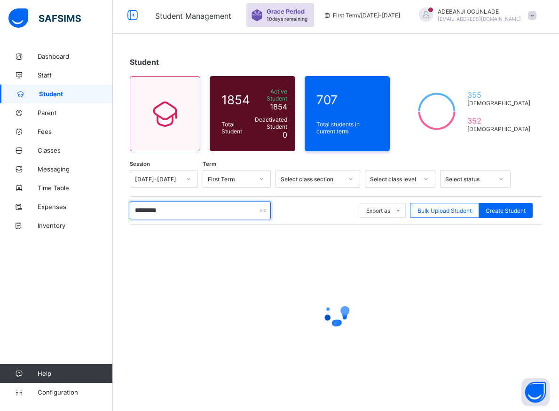
type input "**********"
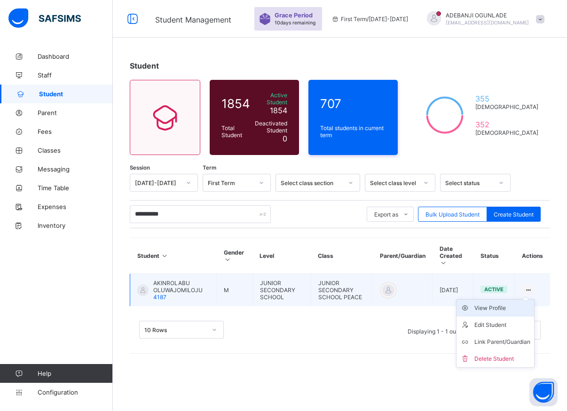
click at [501, 304] on div "View Profile" at bounding box center [502, 308] width 56 height 9
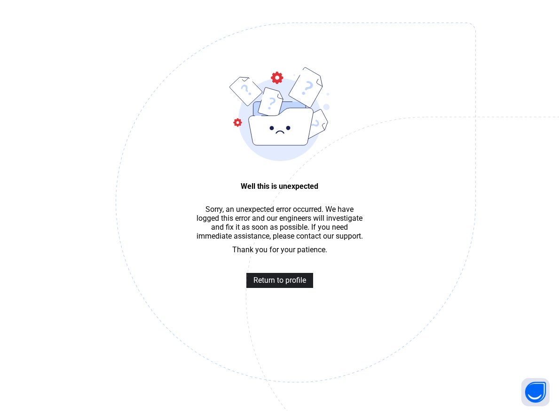
click at [272, 282] on span "Return to profile" at bounding box center [279, 280] width 53 height 9
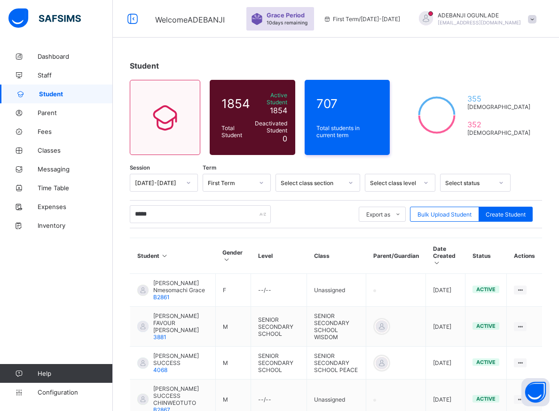
type input "******"
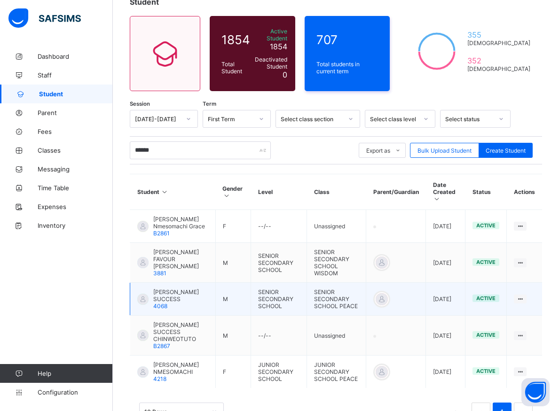
scroll to position [86, 0]
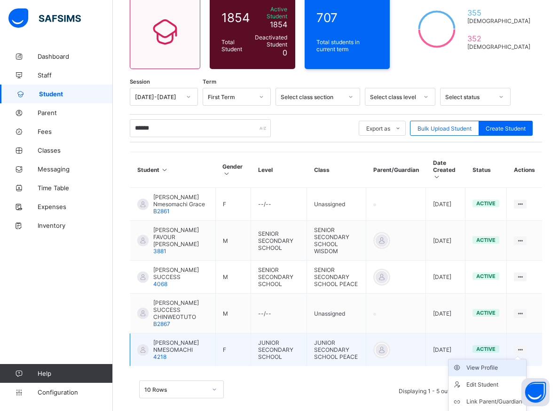
click at [506, 363] on div "View Profile" at bounding box center [494, 367] width 56 height 9
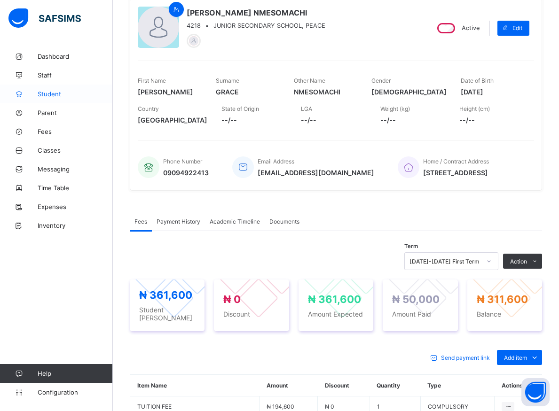
click at [49, 97] on span "Student" at bounding box center [75, 94] width 75 height 8
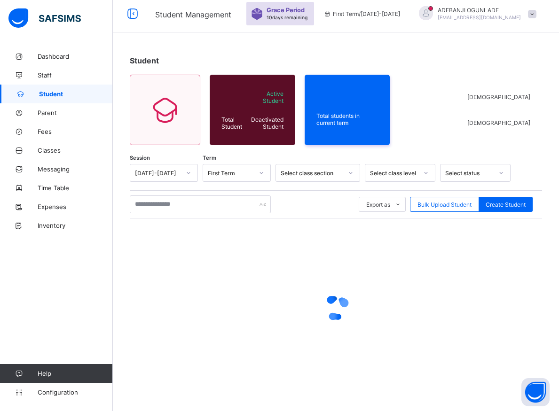
scroll to position [5, 0]
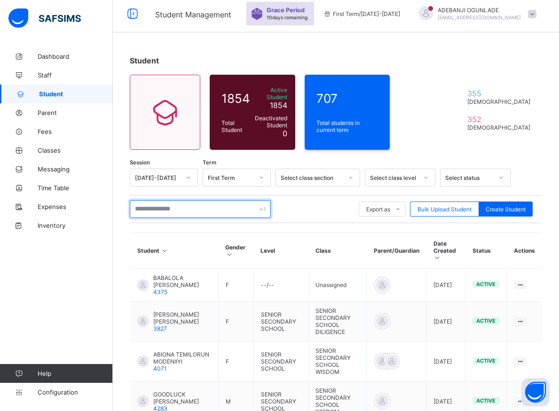
click at [162, 205] on input "text" at bounding box center [200, 209] width 141 height 18
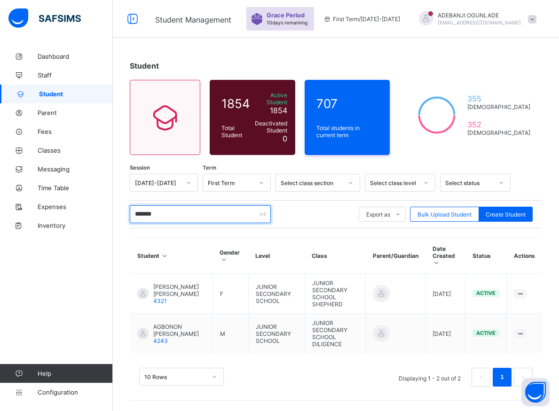
scroll to position [0, 0]
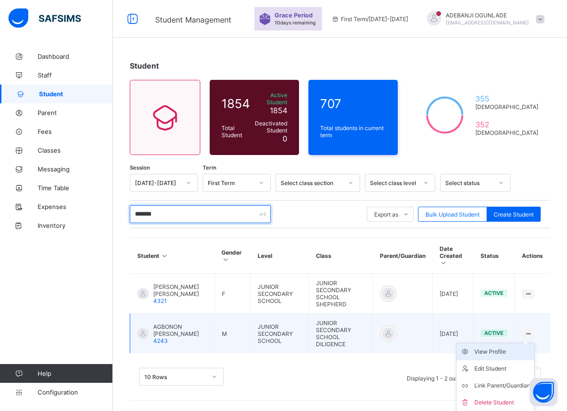
type input "*******"
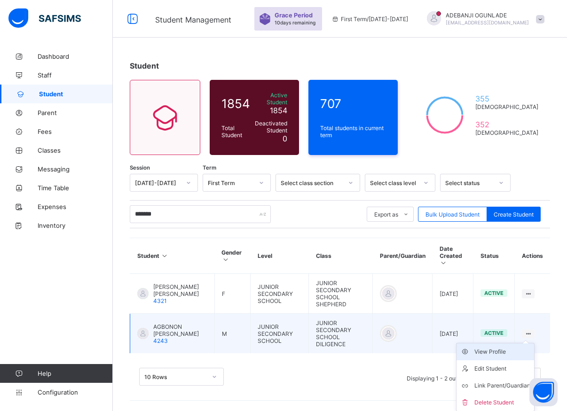
click at [506, 347] on div "View Profile" at bounding box center [502, 351] width 56 height 9
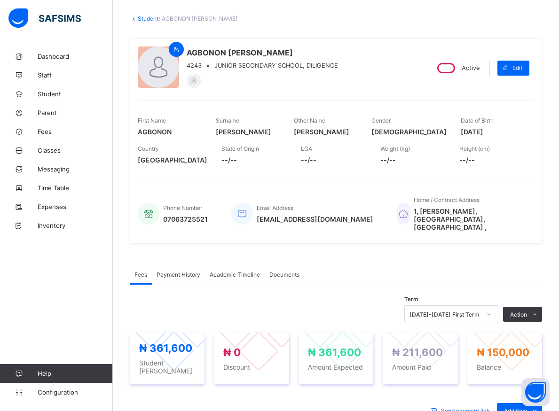
scroll to position [48, 0]
